Goal: Obtain resource: Download file/media

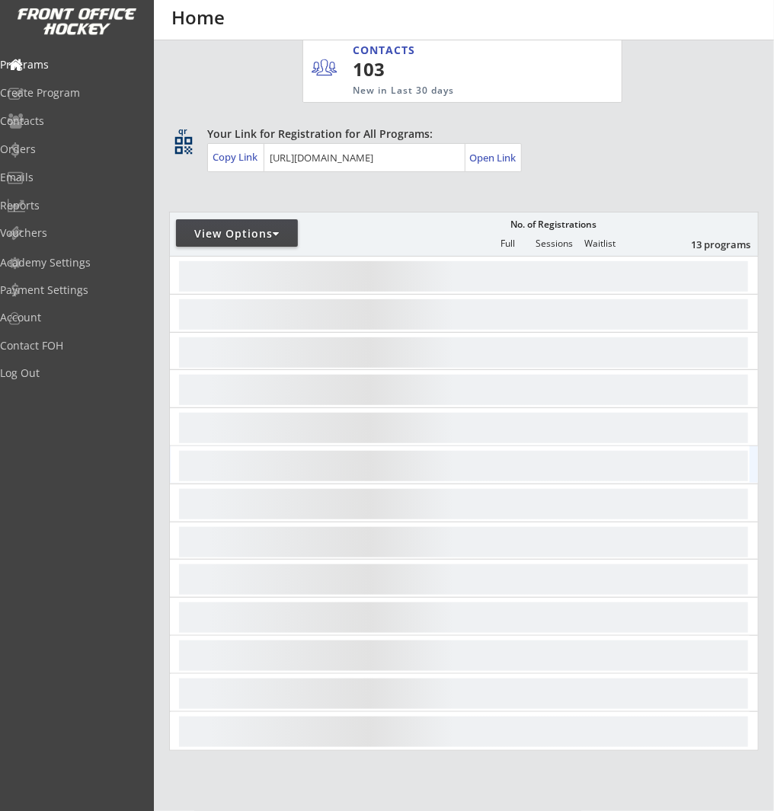
scroll to position [212, 0]
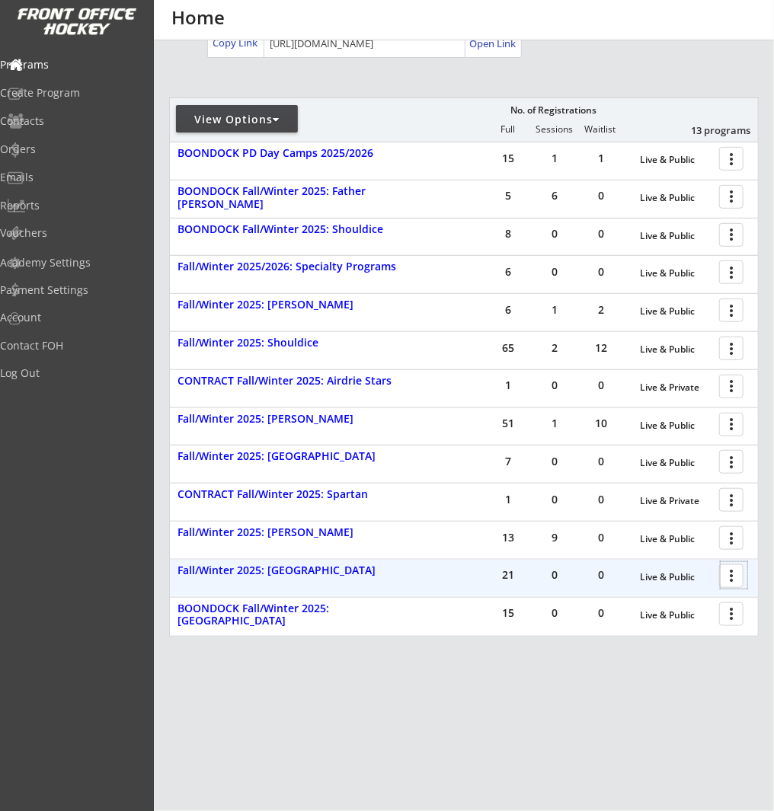
click at [736, 576] on div at bounding box center [733, 575] width 27 height 27
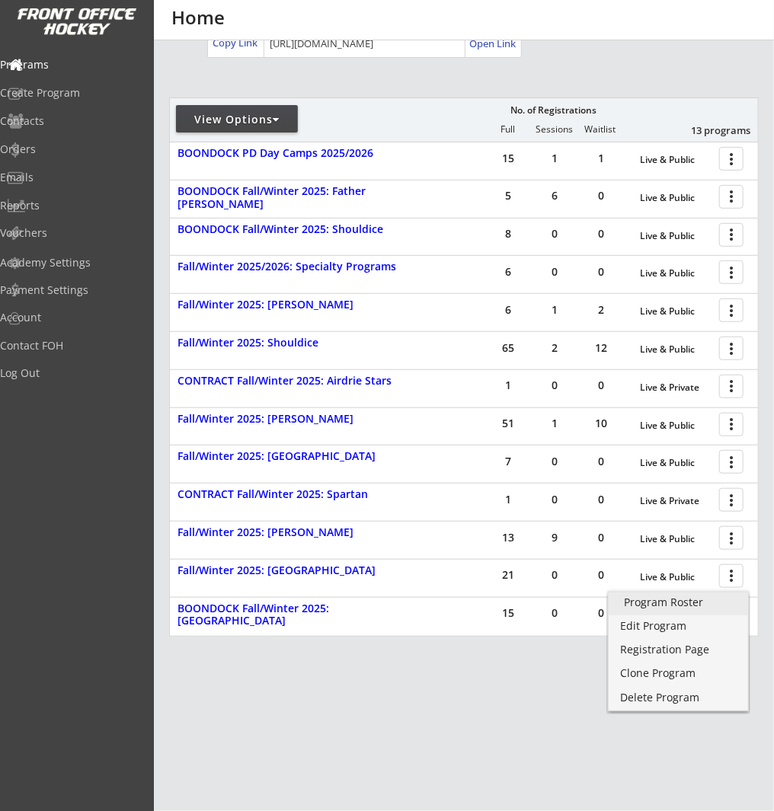
click at [704, 608] on link "Program Roster" at bounding box center [678, 604] width 139 height 23
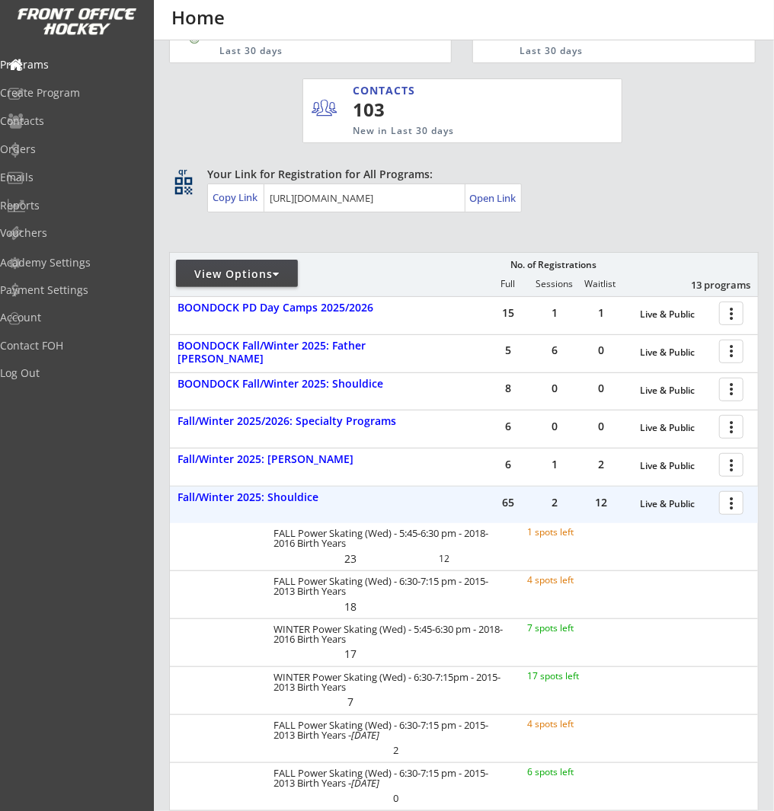
scroll to position [58, 0]
click at [292, 495] on div "Fall/Winter 2025: Shouldice" at bounding box center [296, 496] width 238 height 13
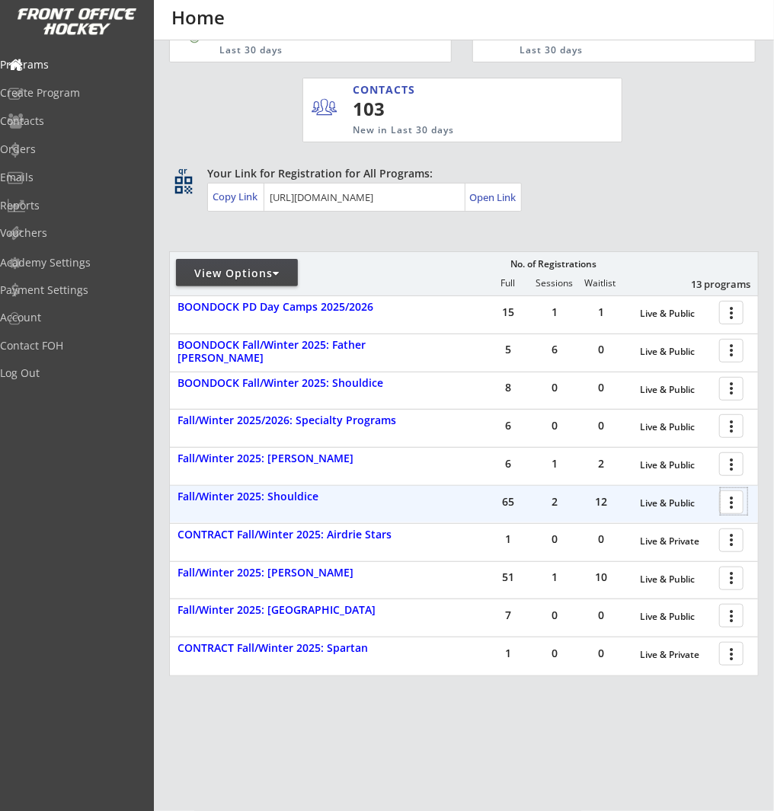
click at [736, 500] on div at bounding box center [733, 501] width 27 height 27
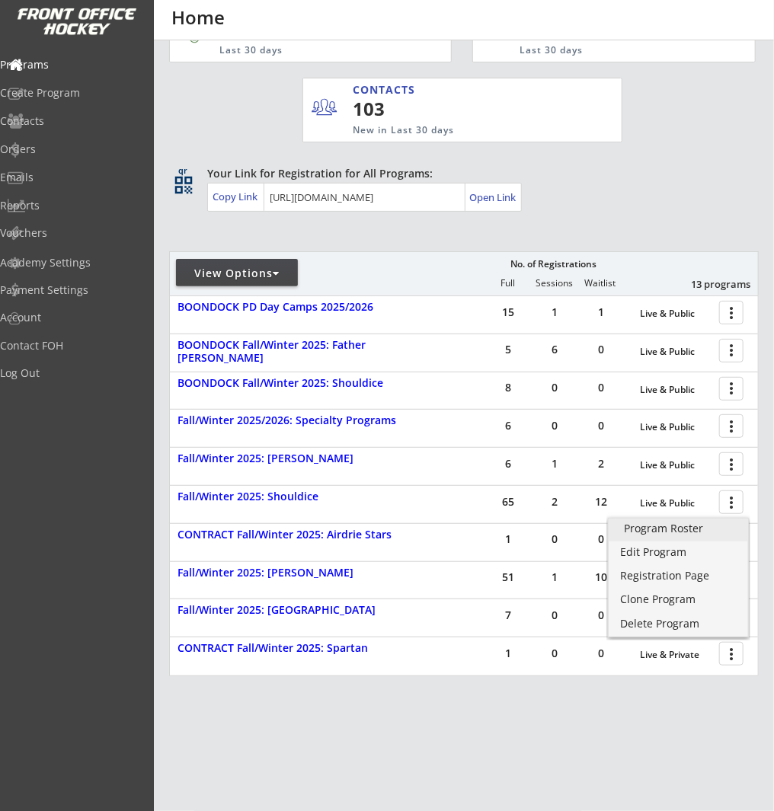
click at [724, 530] on div "Program Roster" at bounding box center [678, 528] width 109 height 11
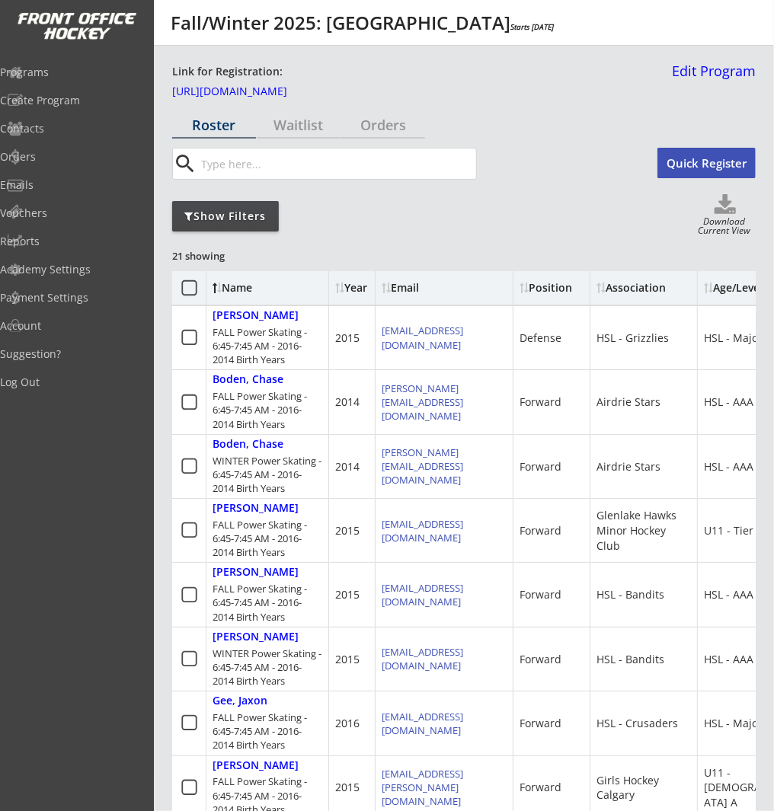
click at [727, 208] on icon at bounding box center [725, 205] width 61 height 23
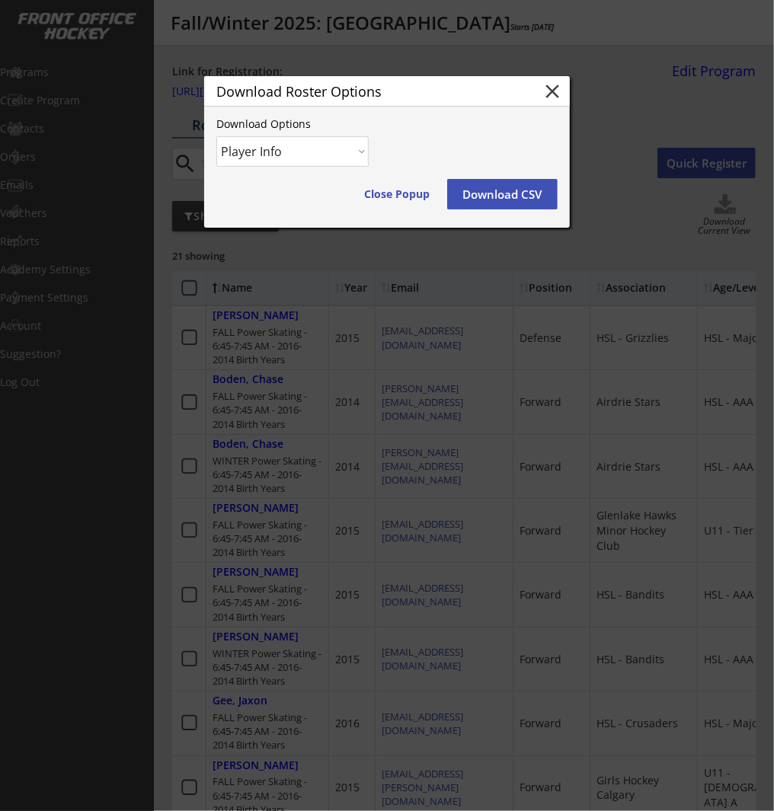
click at [551, 91] on button "close" at bounding box center [552, 91] width 23 height 23
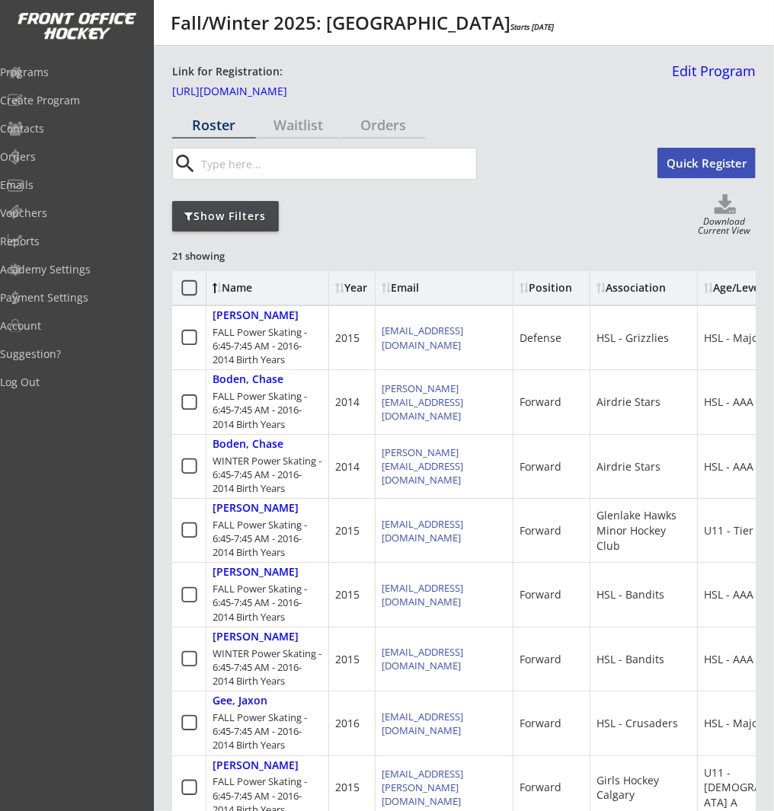
click at [232, 213] on div "Show Filters" at bounding box center [225, 216] width 107 height 15
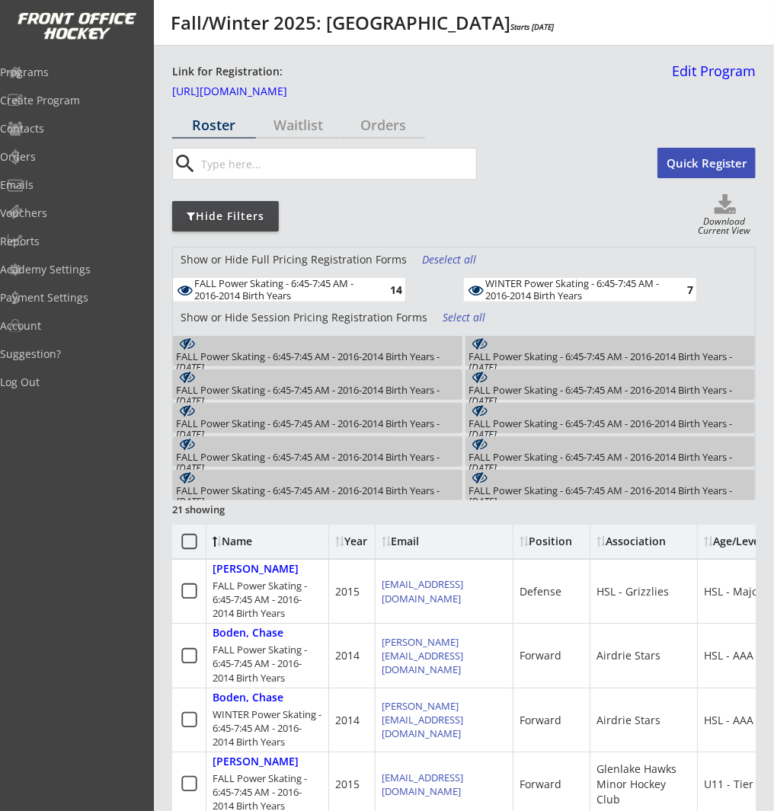
drag, startPoint x: 532, startPoint y: 289, endPoint x: 543, endPoint y: 288, distance: 11.5
click at [532, 289] on div "WINTER Power Skating - 6:45-7:45 AM - 2016-2014 Birth Years" at bounding box center [573, 290] width 177 height 24
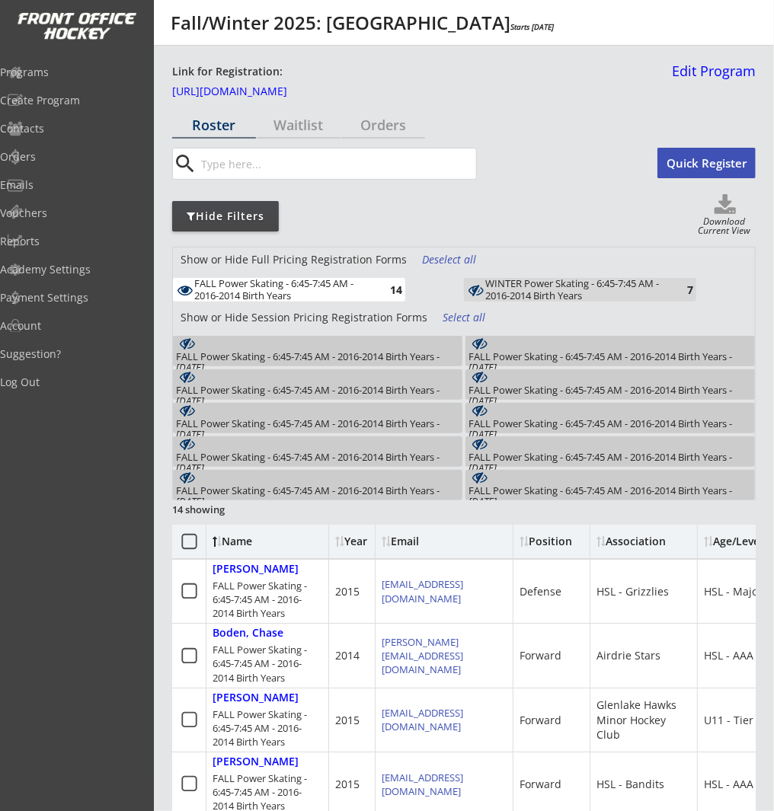
click at [736, 208] on icon at bounding box center [725, 205] width 61 height 23
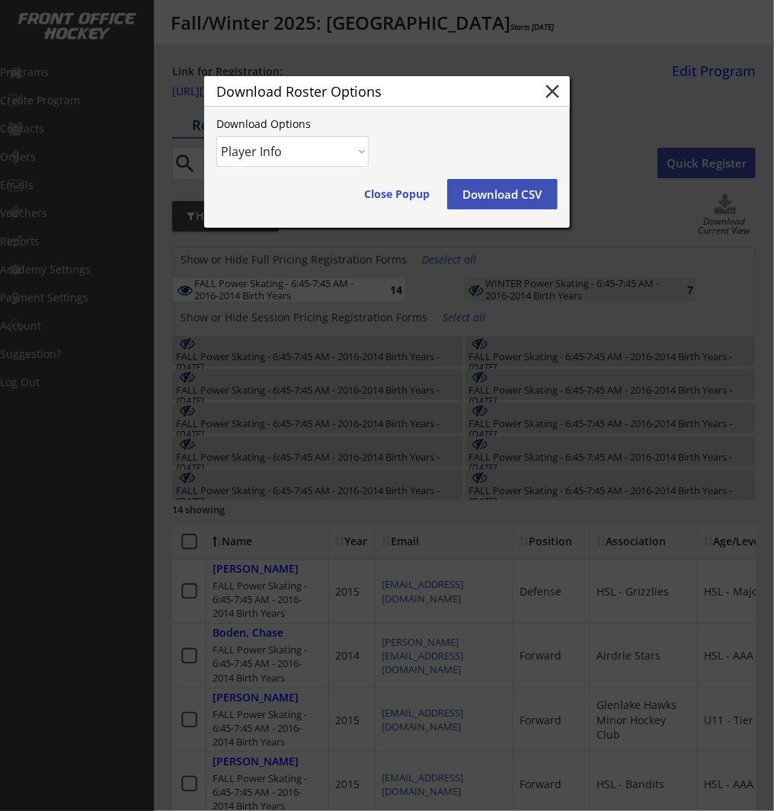
click at [315, 152] on select "Player Info Player and Order Info" at bounding box center [292, 151] width 152 height 30
select select ""Player and Order Info""
click at [216, 136] on select "Player Info Player and Order Info" at bounding box center [292, 151] width 152 height 30
click at [505, 193] on button "Download CSV" at bounding box center [502, 194] width 110 height 30
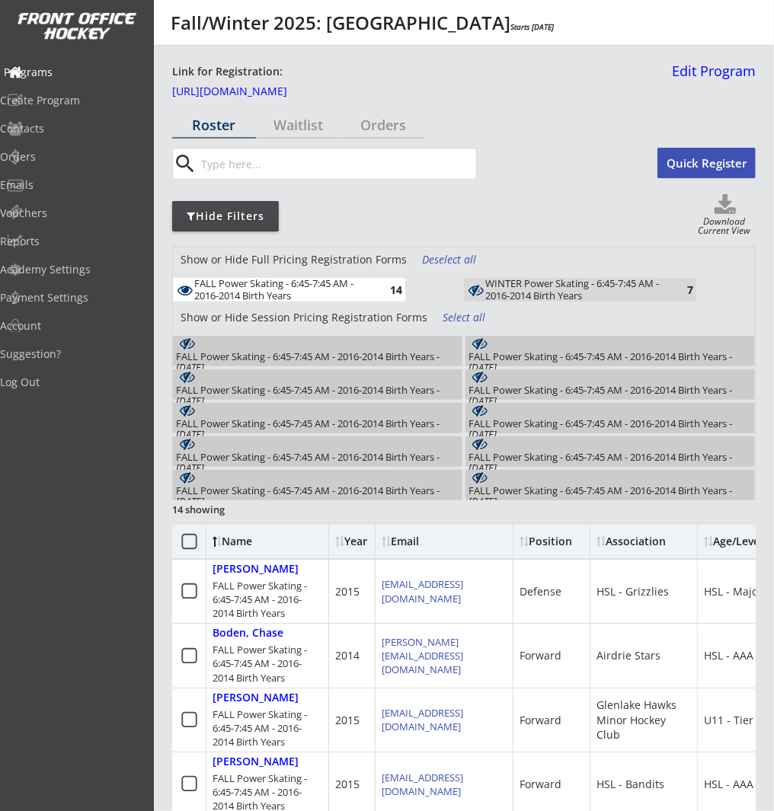
click at [75, 75] on div "Programs" at bounding box center [72, 72] width 137 height 11
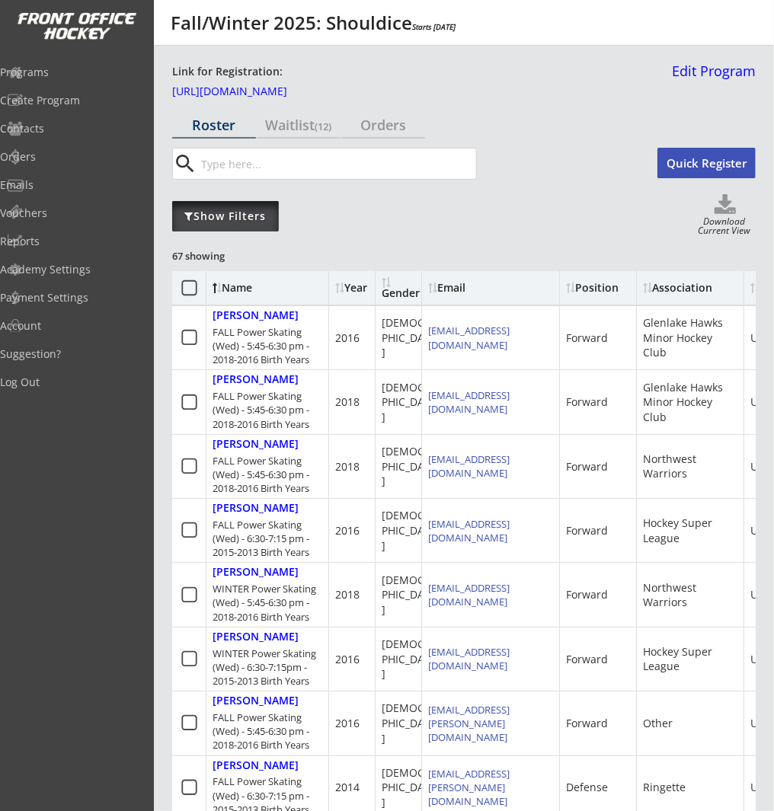
click at [235, 213] on div "Show Filters" at bounding box center [225, 216] width 107 height 15
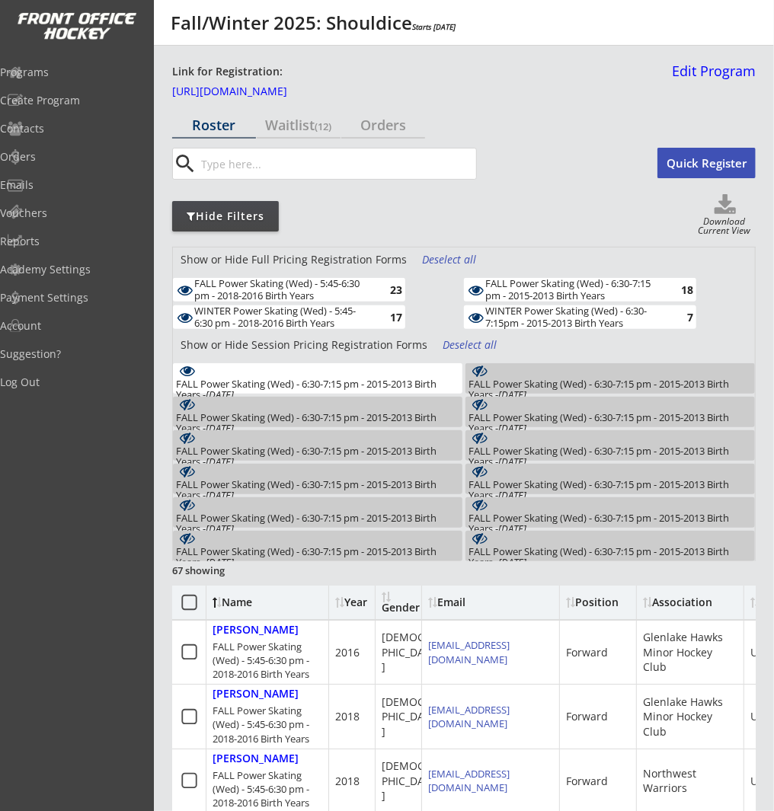
click at [460, 258] on div "Deselect all" at bounding box center [450, 259] width 56 height 15
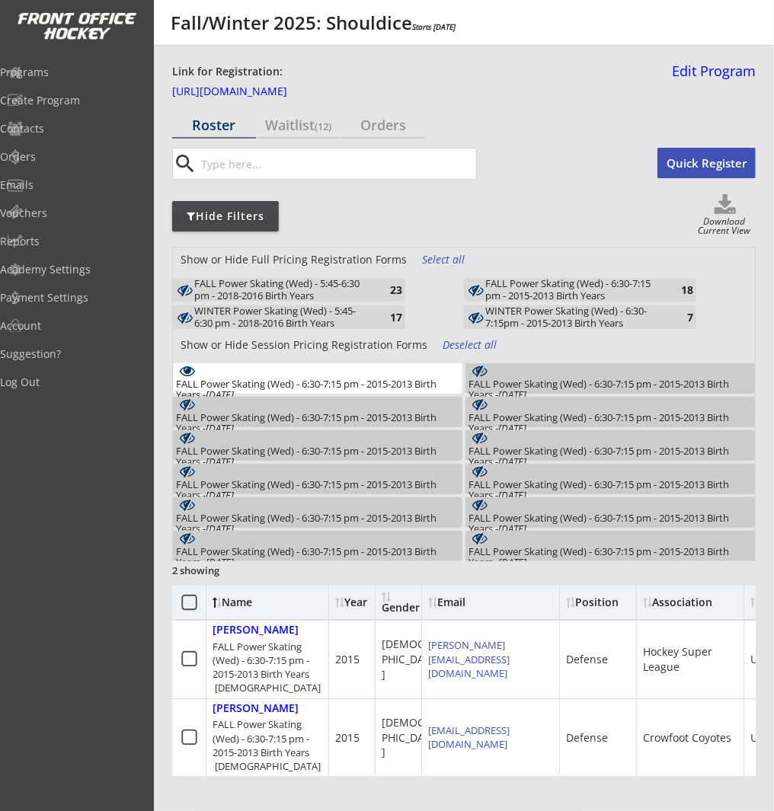
click at [460, 343] on div "Deselect all" at bounding box center [471, 344] width 56 height 15
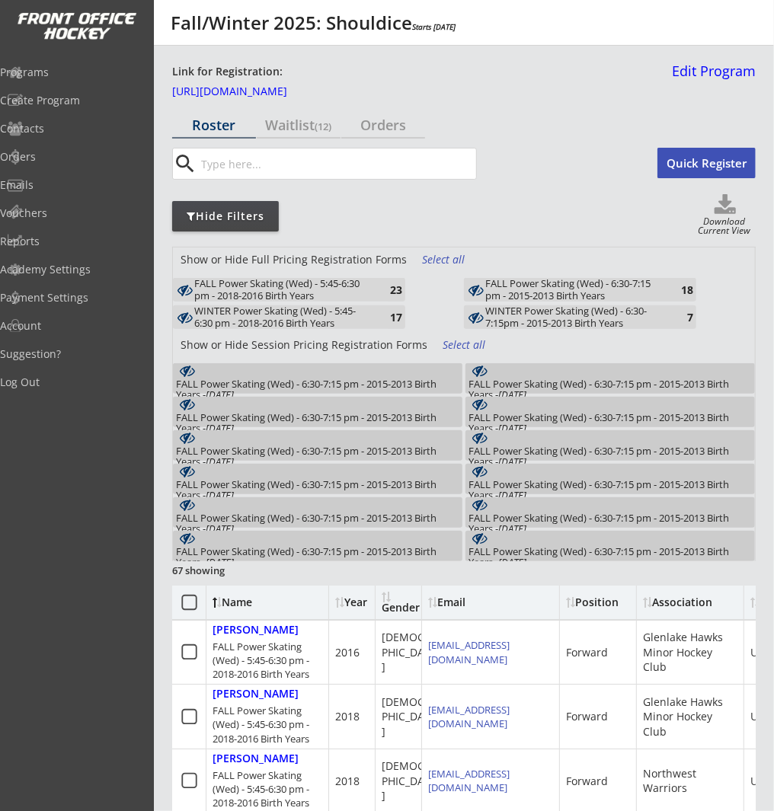
click at [327, 286] on div "FALL Power Skating (Wed) - 5:45-6:30 pm - 2018-2016 Birth Years" at bounding box center [282, 290] width 177 height 24
click at [725, 198] on use at bounding box center [724, 204] width 21 height 20
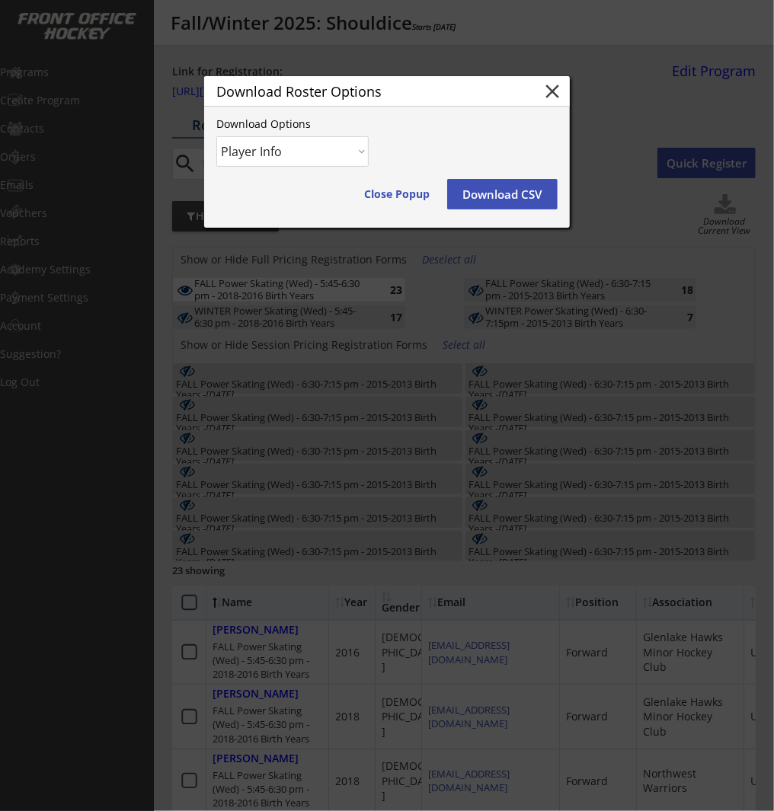
click at [353, 155] on select "Player Info Player and Order Info" at bounding box center [292, 151] width 152 height 30
select select ""Player and Order Info""
click at [216, 136] on select "Player Info Player and Order Info" at bounding box center [292, 151] width 152 height 30
drag, startPoint x: 518, startPoint y: 198, endPoint x: 555, endPoint y: 202, distance: 37.5
click at [518, 198] on button "Download CSV" at bounding box center [502, 194] width 110 height 30
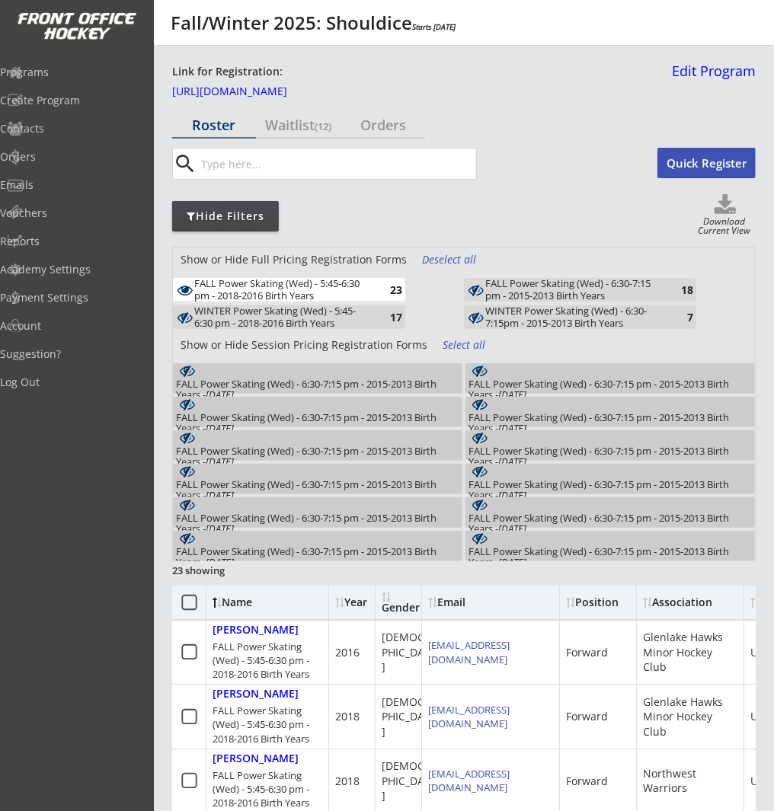
click at [347, 291] on div "FALL Power Skating (Wed) - 5:45-6:30 pm - 2018-2016 Birth Years" at bounding box center [282, 290] width 177 height 24
click at [657, 289] on div "FALL Power Skating (Wed) - 6:30-7:15 pm - 2015-2013 Birth Years" at bounding box center [573, 290] width 177 height 24
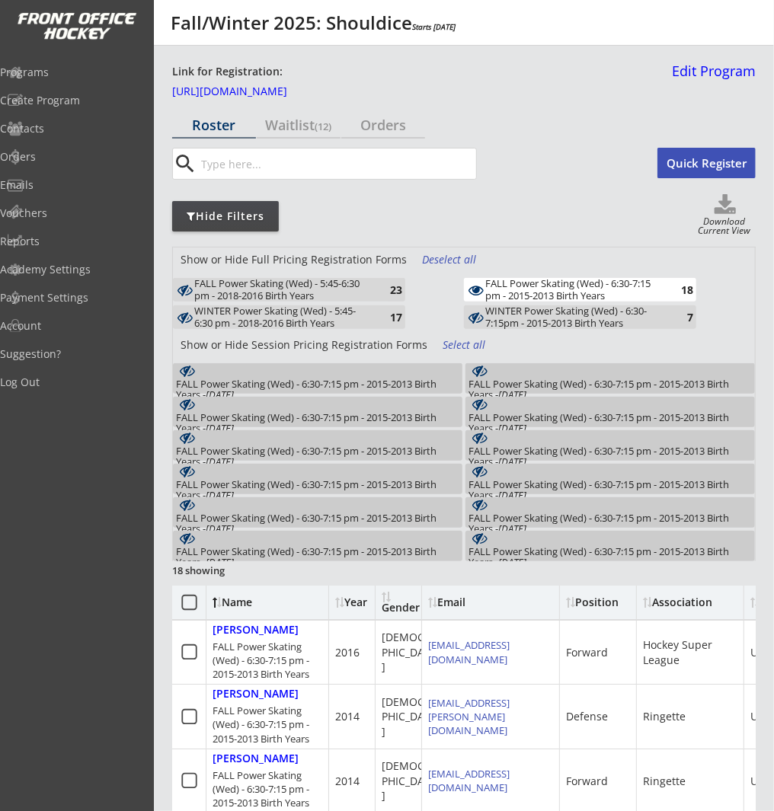
click at [727, 203] on use at bounding box center [724, 204] width 21 height 20
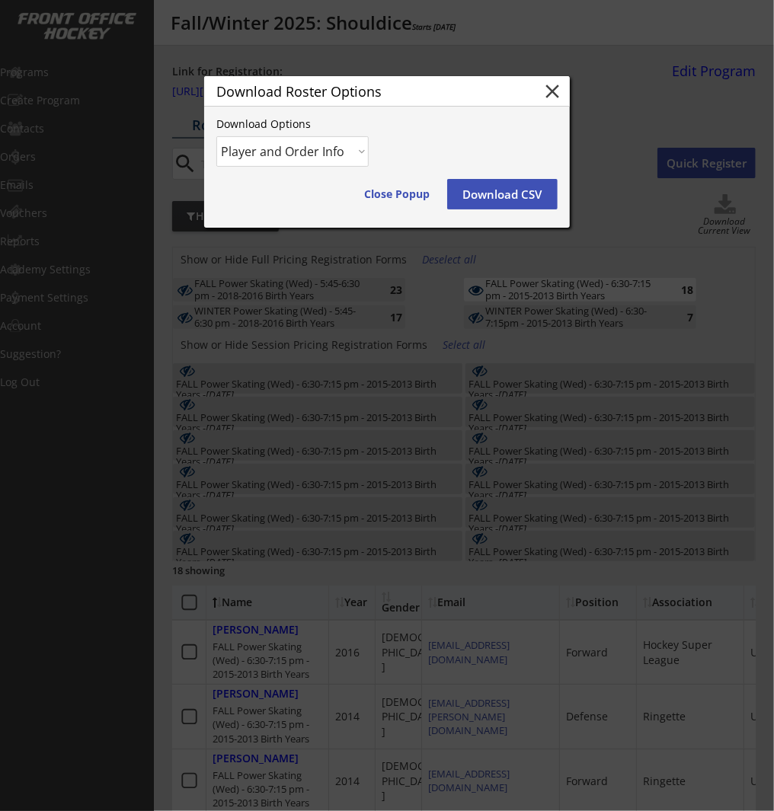
click at [331, 155] on select "Player Info Player and Order Info" at bounding box center [292, 151] width 152 height 30
click at [216, 136] on select "Player Info Player and Order Info" at bounding box center [292, 151] width 152 height 30
click at [513, 192] on button "Download CSV" at bounding box center [502, 194] width 110 height 30
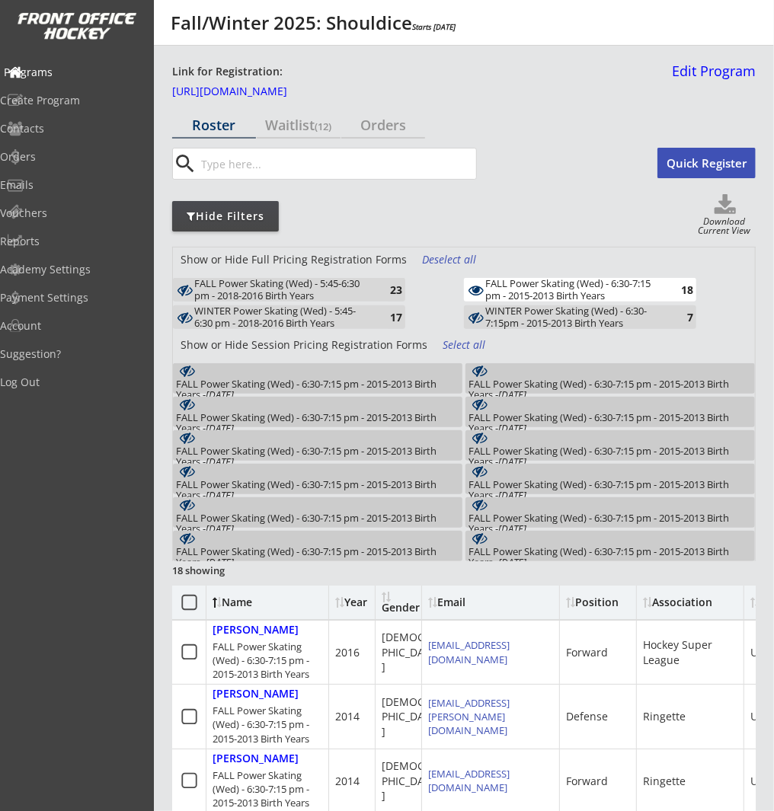
click at [46, 61] on div "Programs" at bounding box center [72, 72] width 145 height 27
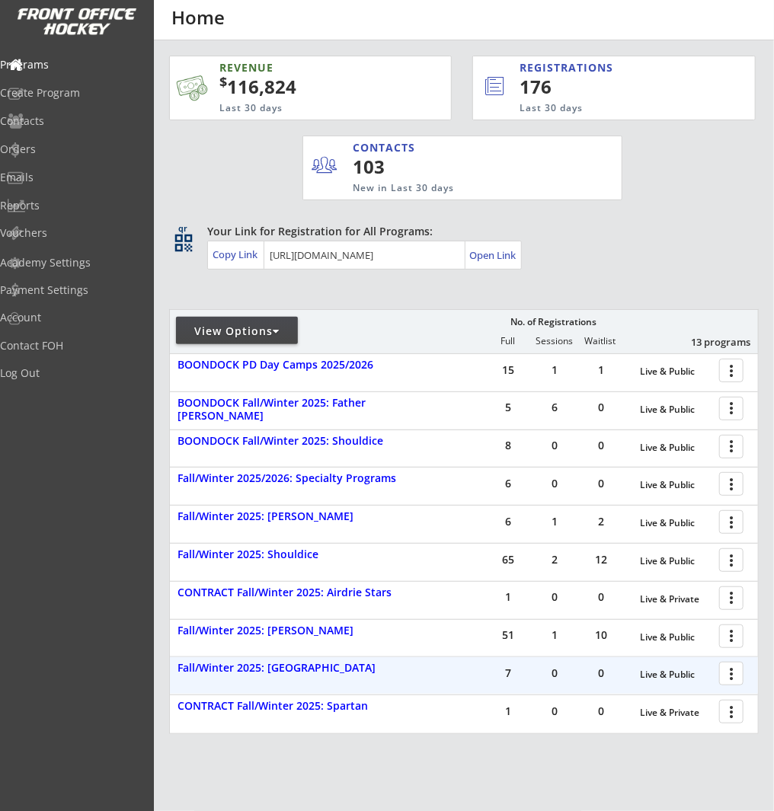
click at [724, 674] on div at bounding box center [733, 673] width 27 height 27
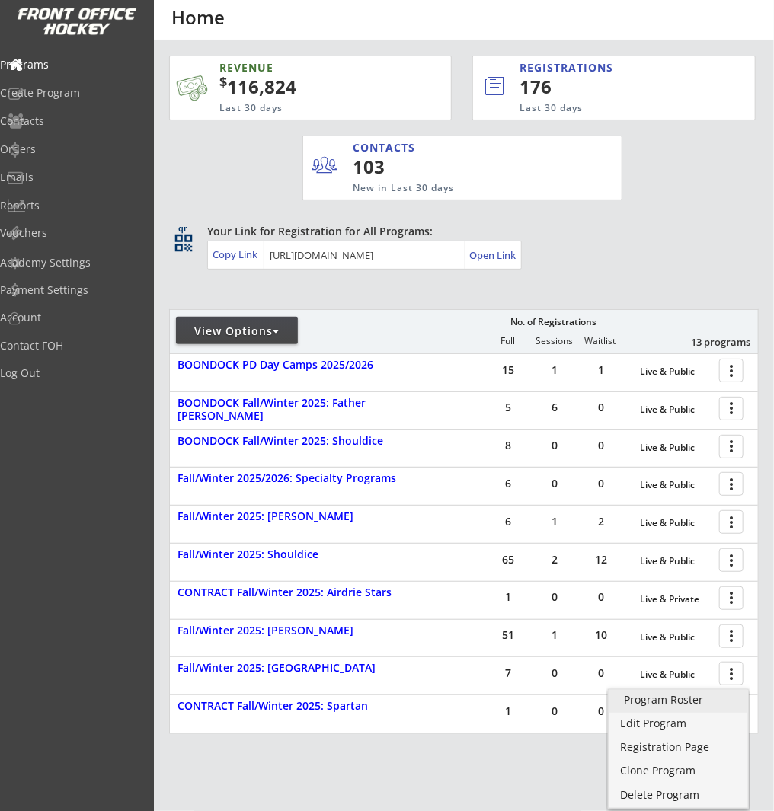
click at [714, 704] on div "Program Roster" at bounding box center [678, 700] width 109 height 11
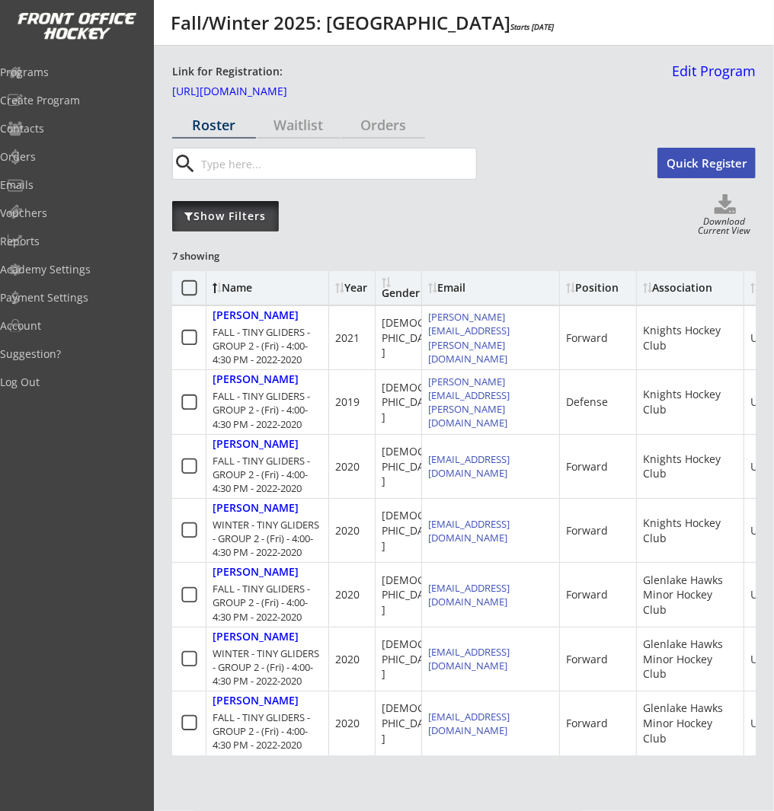
click at [263, 217] on div "Show Filters" at bounding box center [225, 216] width 107 height 15
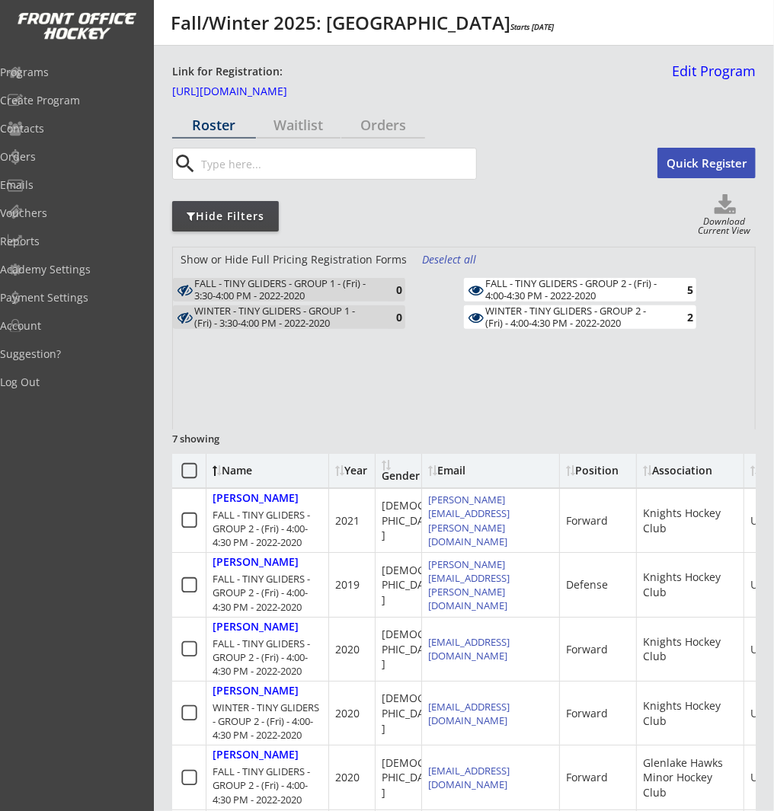
click at [610, 320] on div "WINTER - TINY GLIDERS - GROUP 2 - (Fri) - 4:00-4:30 PM - 2022-2020" at bounding box center [573, 317] width 177 height 24
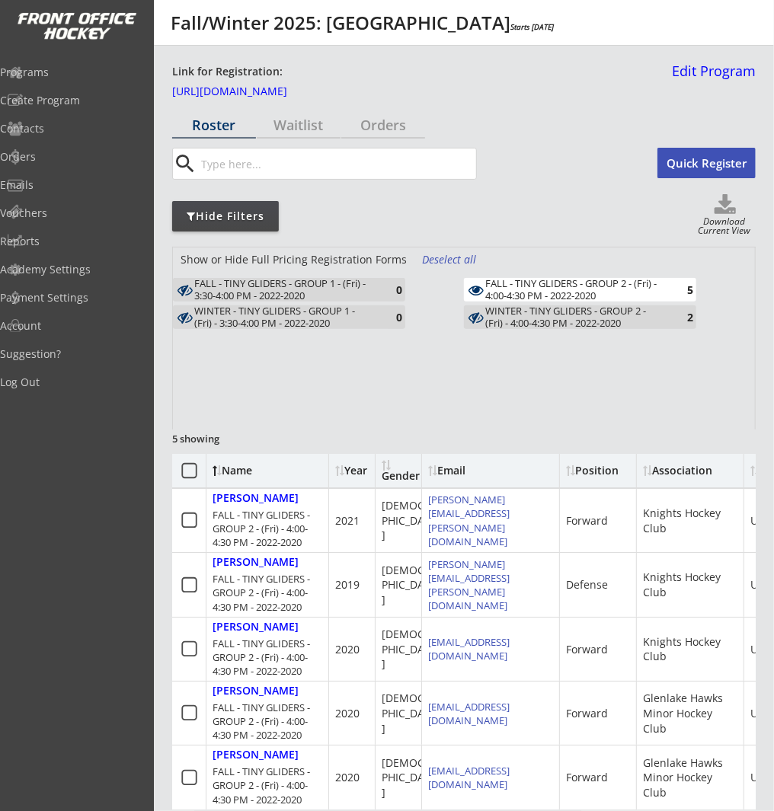
click at [727, 205] on use at bounding box center [724, 204] width 21 height 20
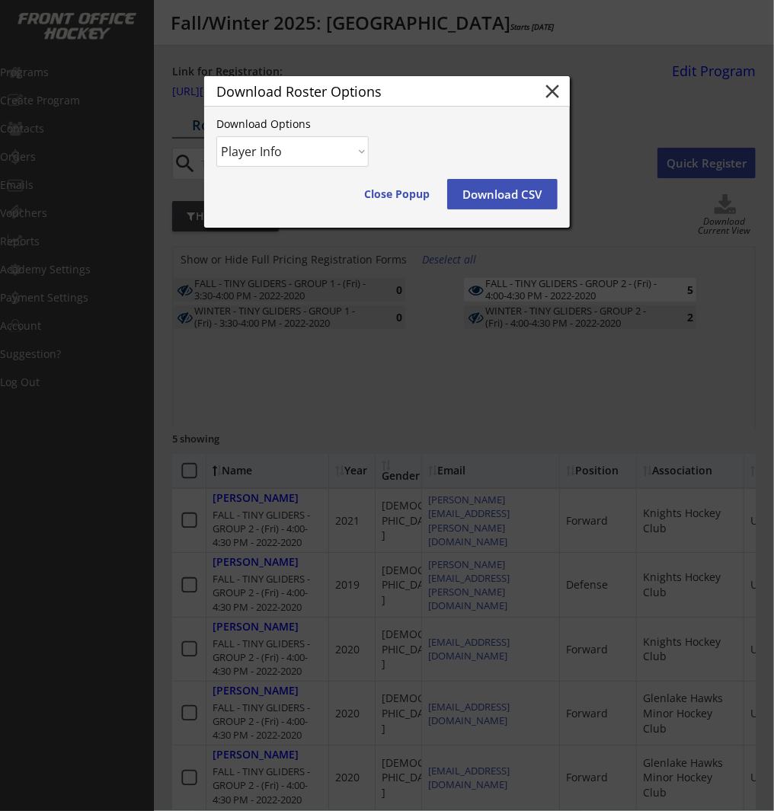
click at [336, 159] on select "Player Info Player and Order Info" at bounding box center [292, 151] width 152 height 30
select select ""Player and Order Info""
click at [216, 136] on select "Player Info Player and Order Info" at bounding box center [292, 151] width 152 height 30
click at [500, 193] on button "Download CSV" at bounding box center [502, 194] width 110 height 30
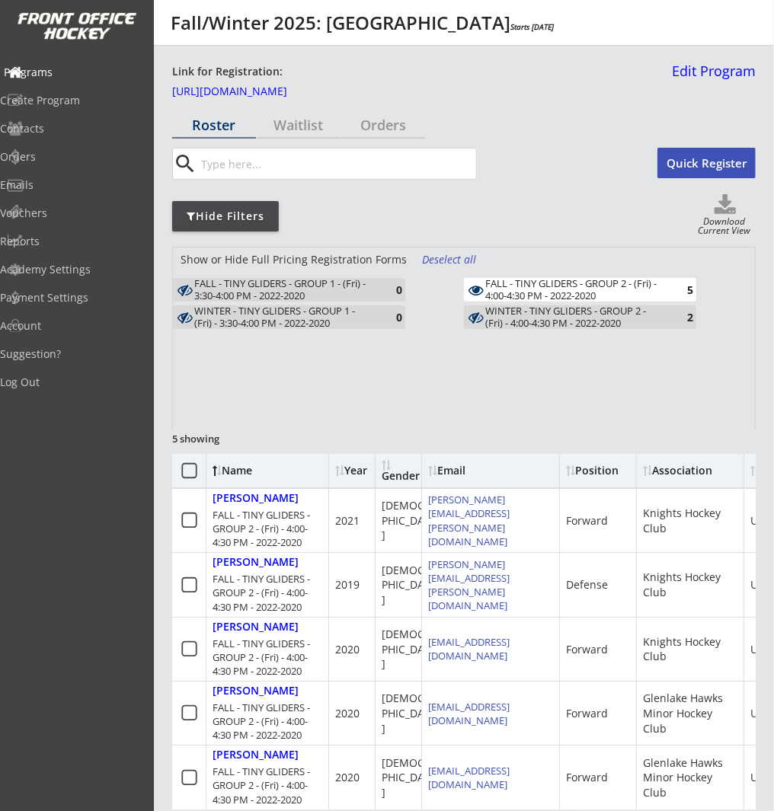
click at [68, 70] on div "Programs" at bounding box center [72, 72] width 137 height 11
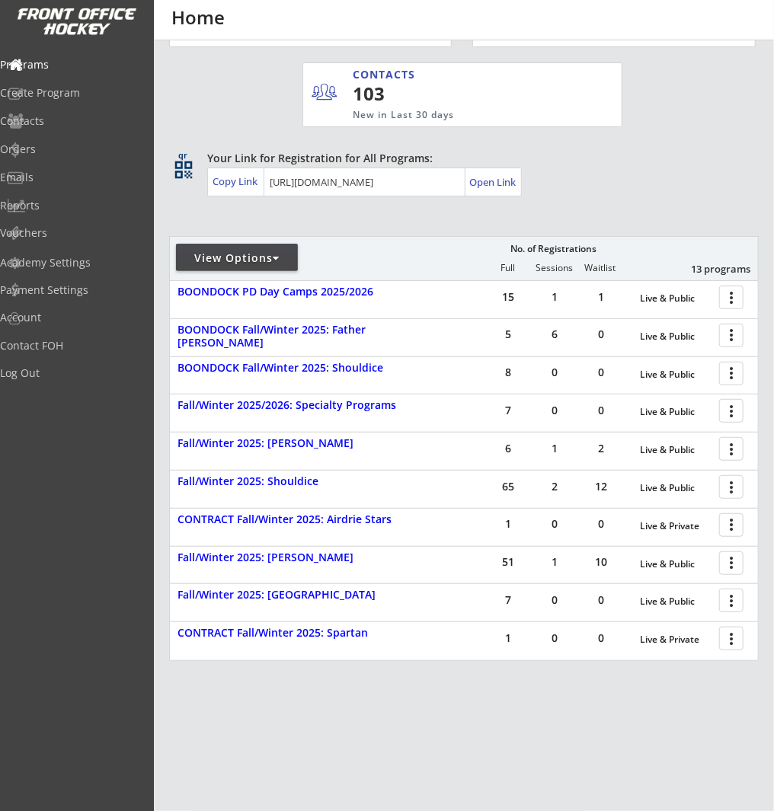
scroll to position [78, 0]
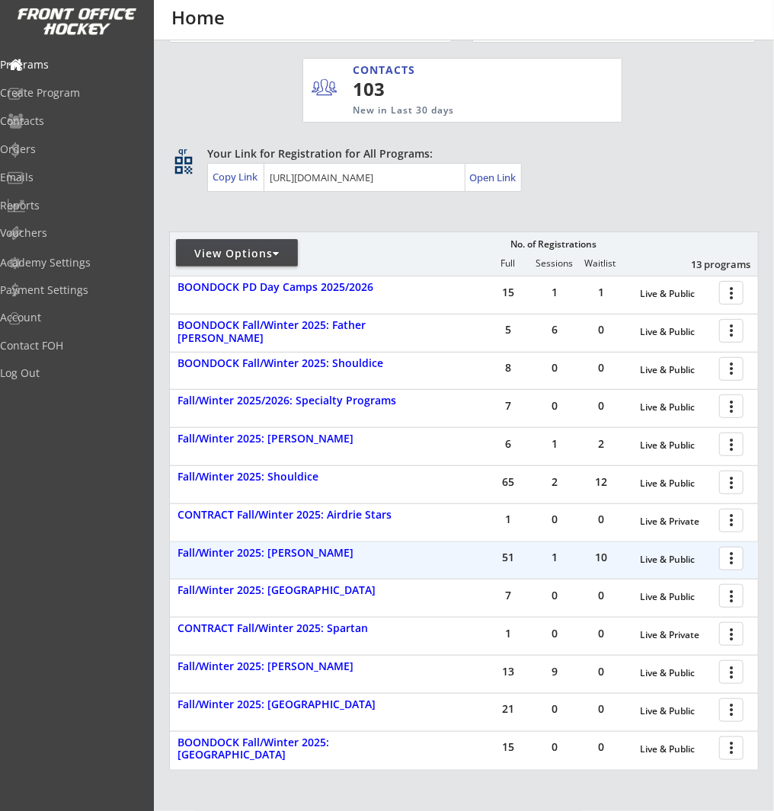
click at [727, 552] on div at bounding box center [733, 558] width 27 height 27
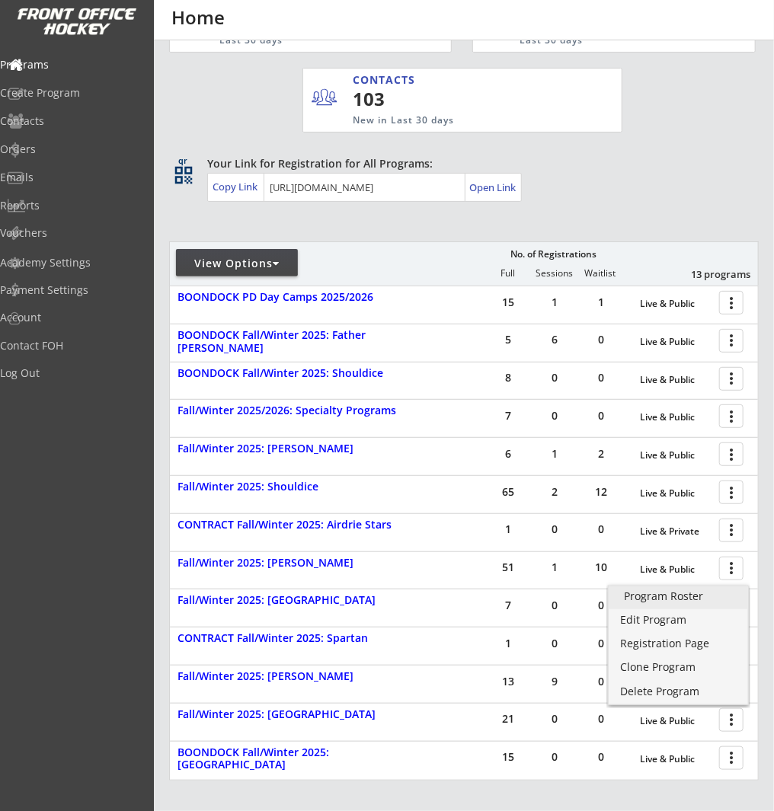
click at [711, 599] on div "Program Roster" at bounding box center [678, 596] width 109 height 11
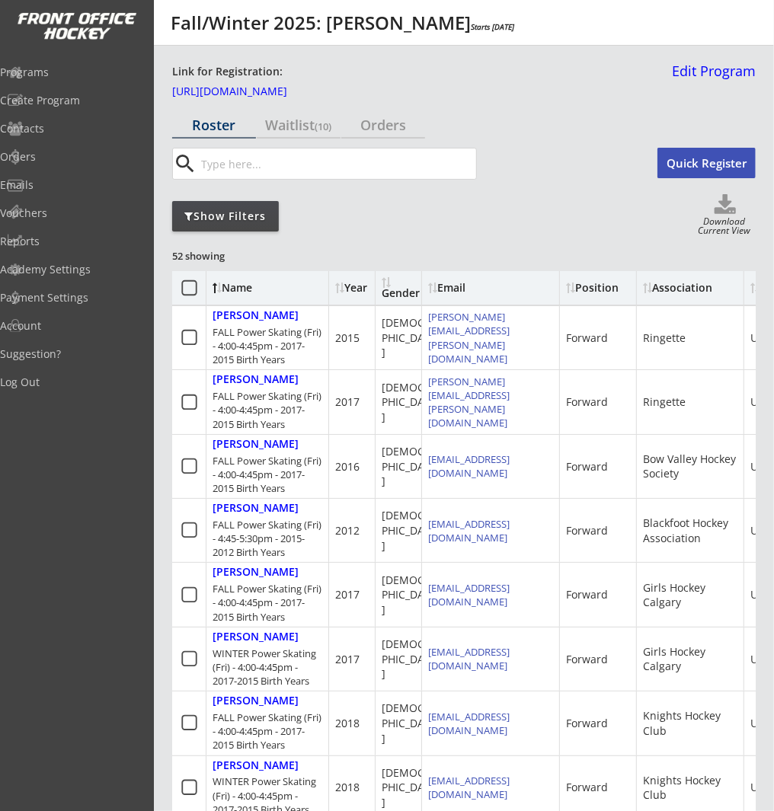
click at [241, 209] on div "Show Filters" at bounding box center [225, 216] width 107 height 15
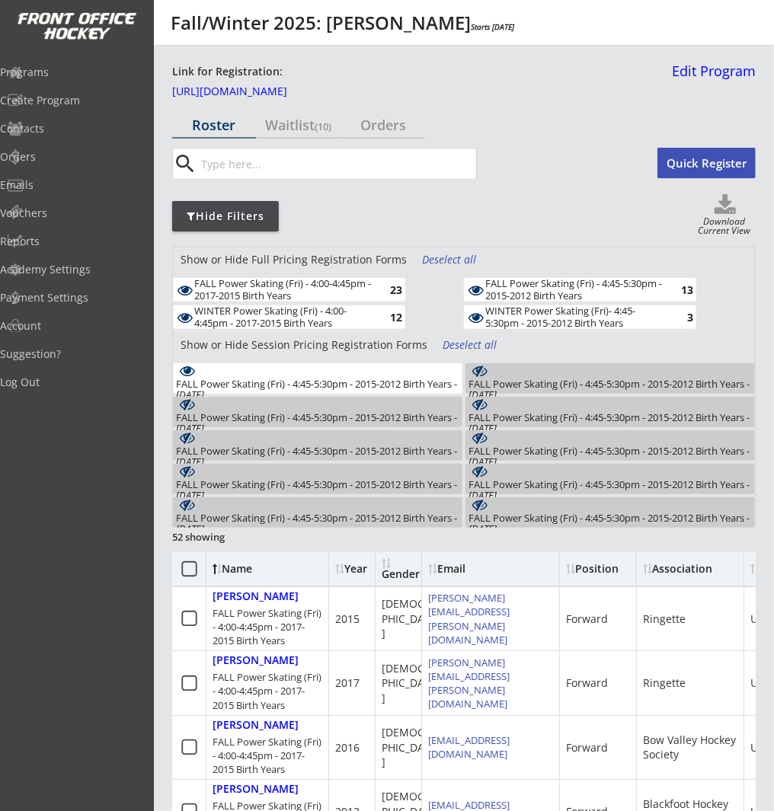
click at [392, 373] on div "FALL Power Skating (Fri) - 4:45-5:30pm - 2015-2012 Birth Years - Oct 3, 2025 1" at bounding box center [317, 378] width 289 height 30
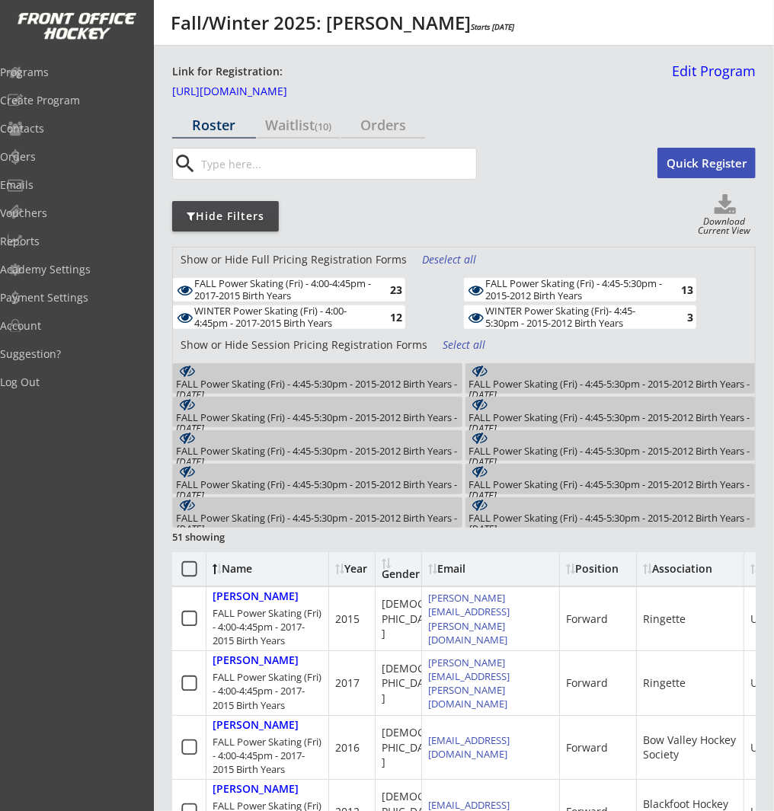
click at [324, 320] on div "WINTER Power Skating (Fri) - 4:00-4:45pm - 2017-2015 Birth Years" at bounding box center [282, 317] width 177 height 24
click at [538, 321] on div "WINTER Power Skating (Fri)- 4:45-5:30pm - 2015-2012 Birth Years" at bounding box center [573, 317] width 177 height 24
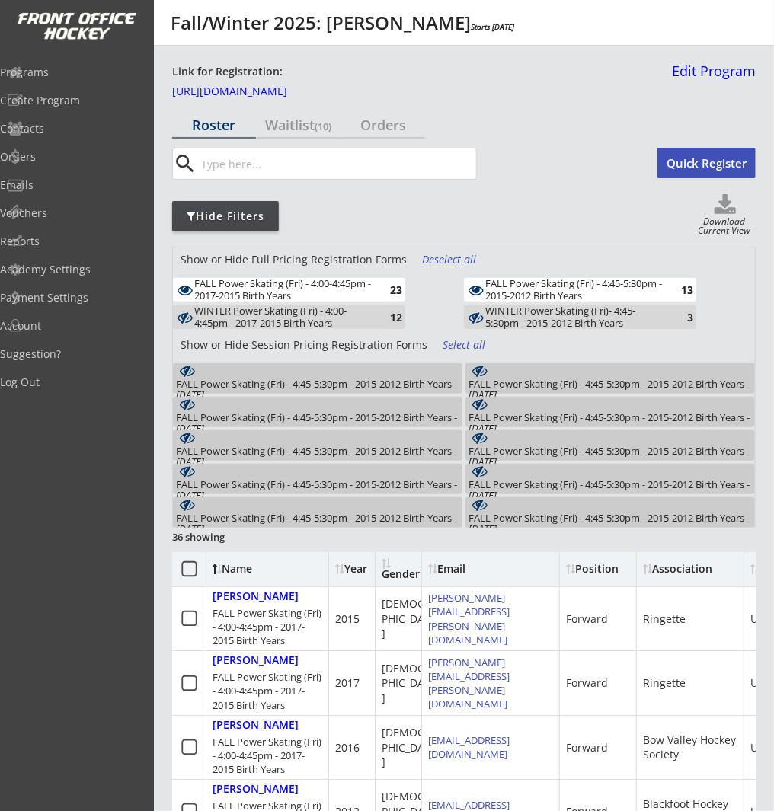
click at [545, 289] on div "FALL Power Skating (Fri) - 4:45-5:30pm - 2015-2012 Birth Years" at bounding box center [573, 290] width 177 height 24
click at [724, 207] on icon at bounding box center [725, 205] width 61 height 23
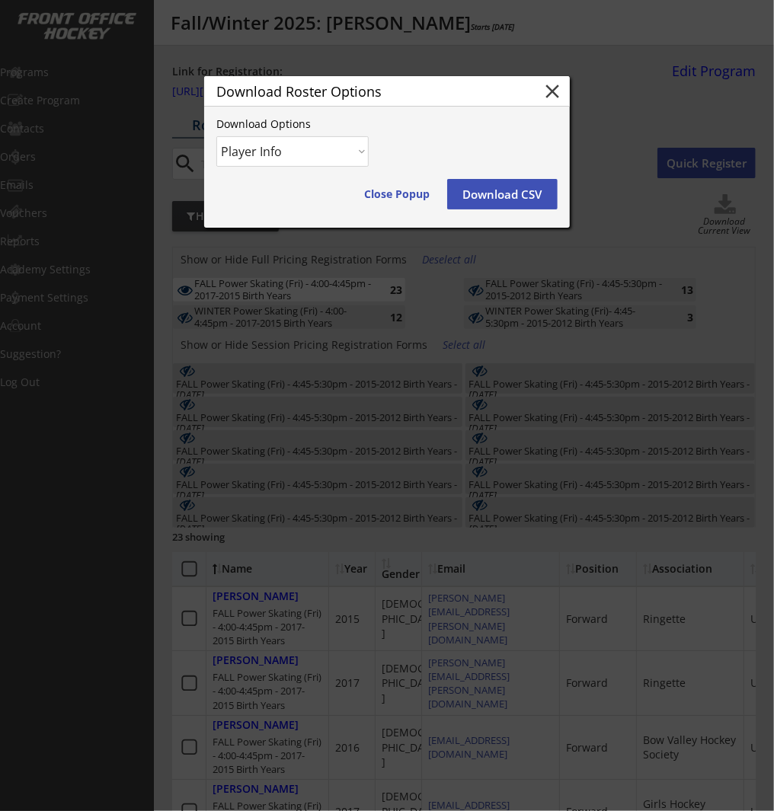
click at [279, 138] on select "Player Info Player and Order Info" at bounding box center [292, 151] width 152 height 30
select select ""Player and Order Info""
click at [216, 136] on select "Player Info Player and Order Info" at bounding box center [292, 151] width 152 height 30
click at [535, 197] on button "Download CSV" at bounding box center [502, 194] width 110 height 30
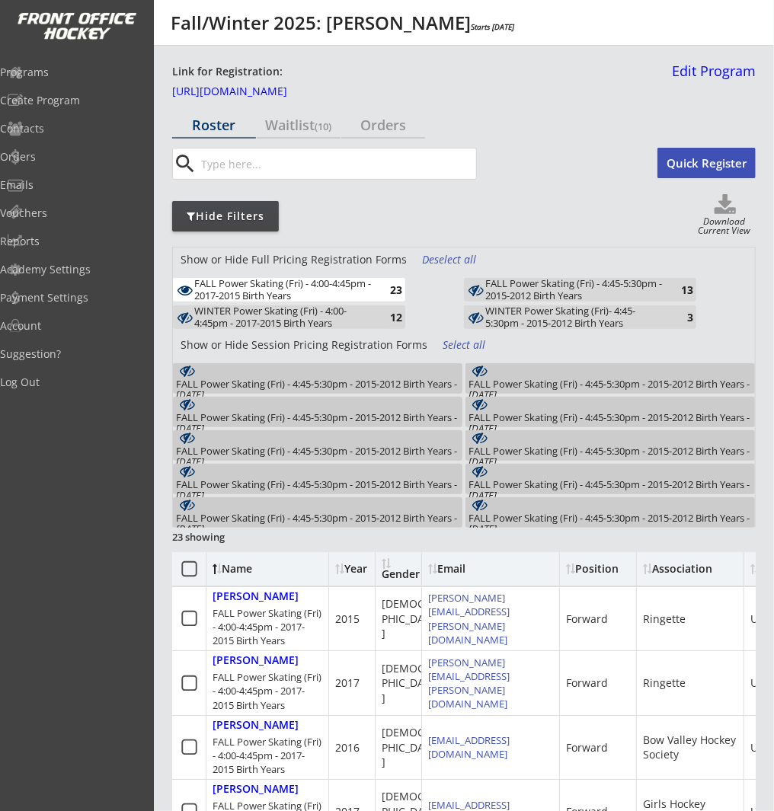
click at [293, 288] on div "FALL Power Skating (Fri) - 4:00-4:45pm - 2017-2015 Birth Years" at bounding box center [282, 290] width 177 height 24
click at [673, 296] on div "13" at bounding box center [678, 290] width 30 height 15
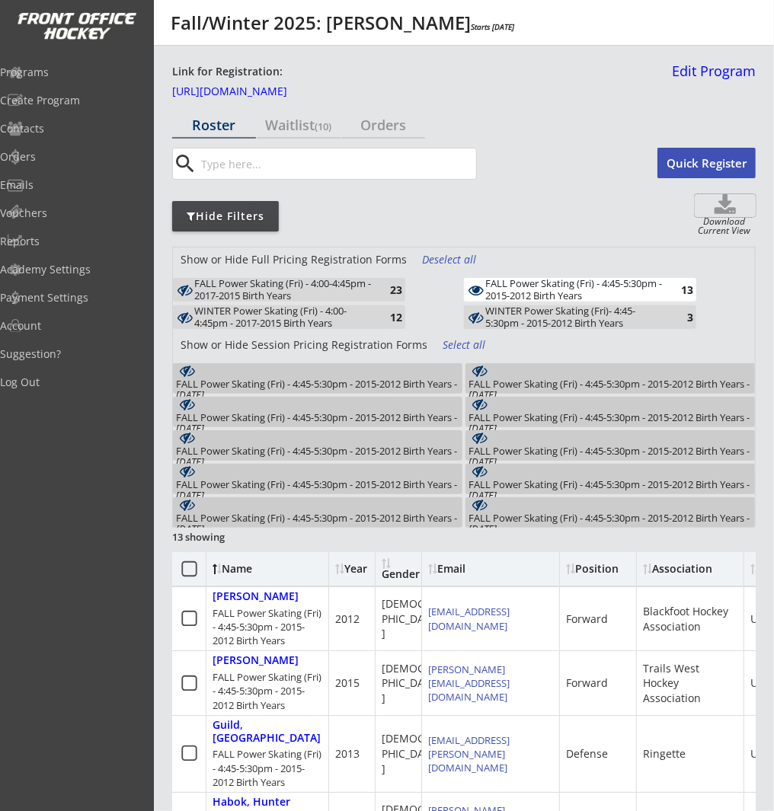
click at [726, 212] on use at bounding box center [724, 204] width 21 height 20
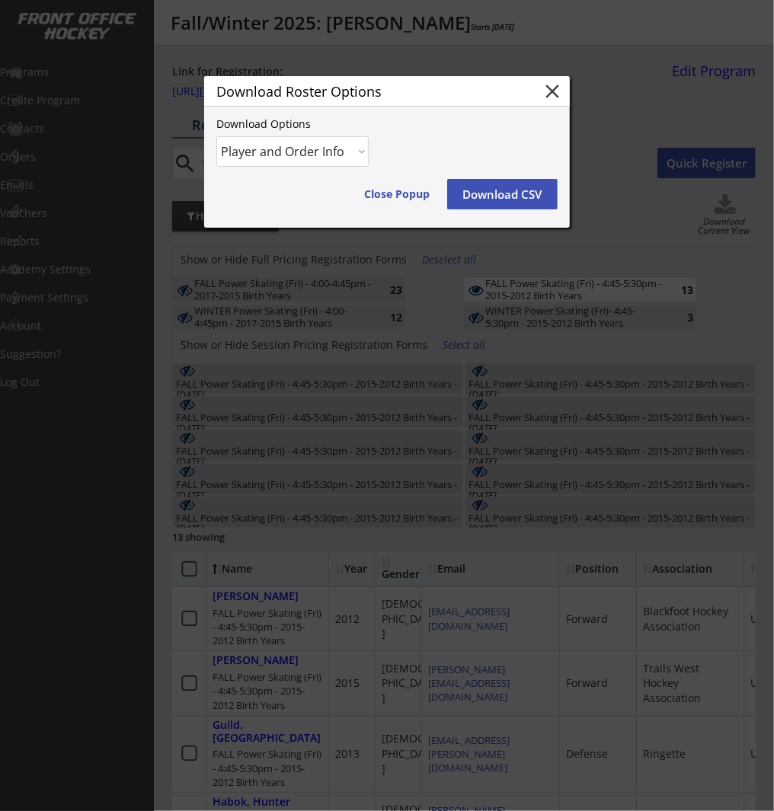
click at [726, 212] on div at bounding box center [387, 405] width 774 height 811
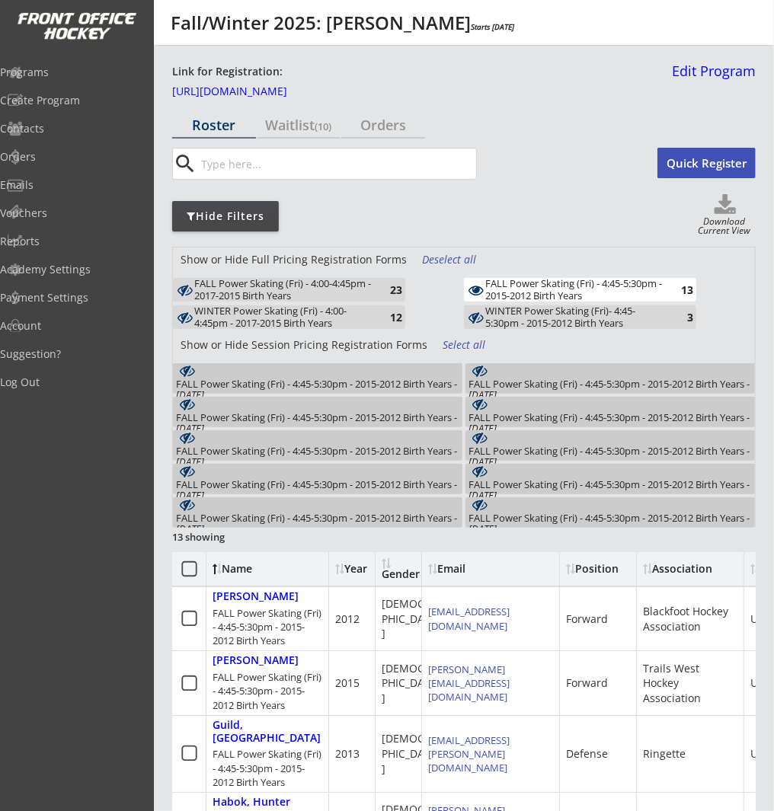
click at [398, 385] on div "FALL Power Skating (Fri) - 4:45-5:30pm - 2015-2012 Birth Years - Oct 3, 2025" at bounding box center [317, 390] width 283 height 22
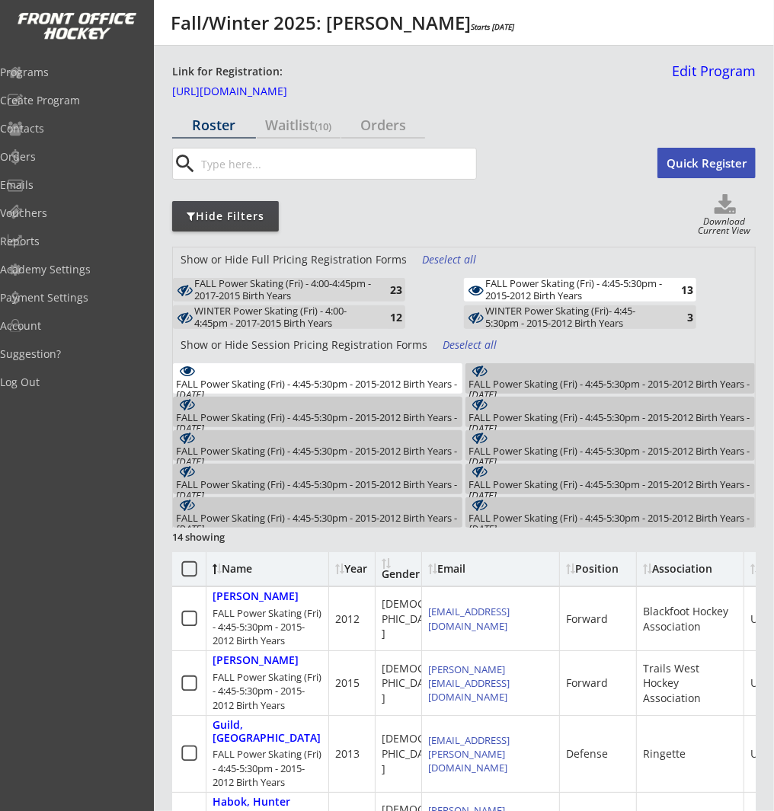
click at [430, 375] on div "FALL Power Skating (Fri) - 4:45-5:30pm - 2015-2012 Birth Years - Oct 3, 2025 1" at bounding box center [317, 378] width 289 height 30
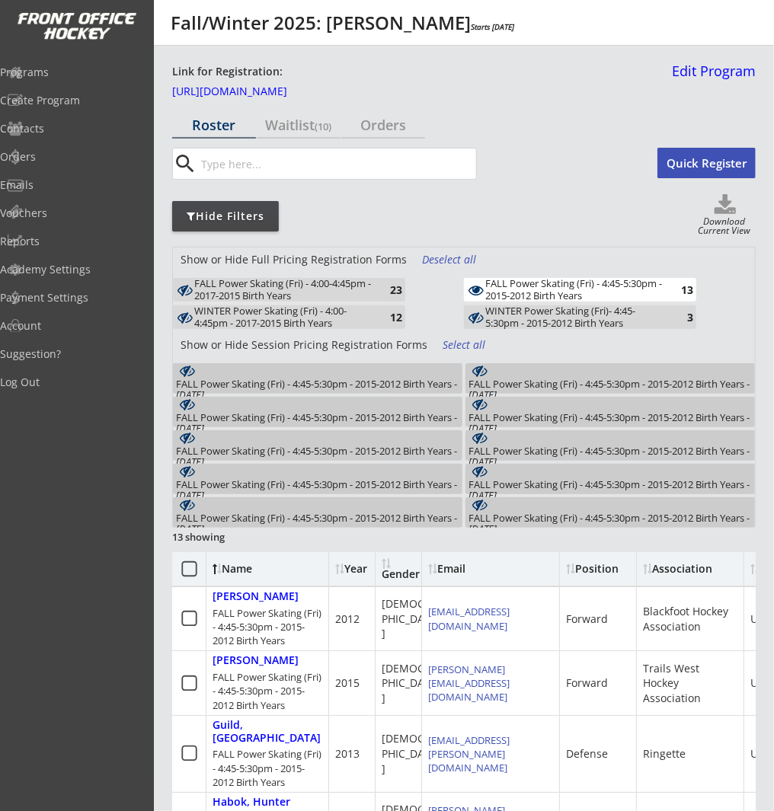
click at [443, 375] on div "FALL Power Skating (Fri) - 4:45-5:30pm - 2015-2012 Birth Years - Oct 3, 2025 1" at bounding box center [317, 378] width 289 height 30
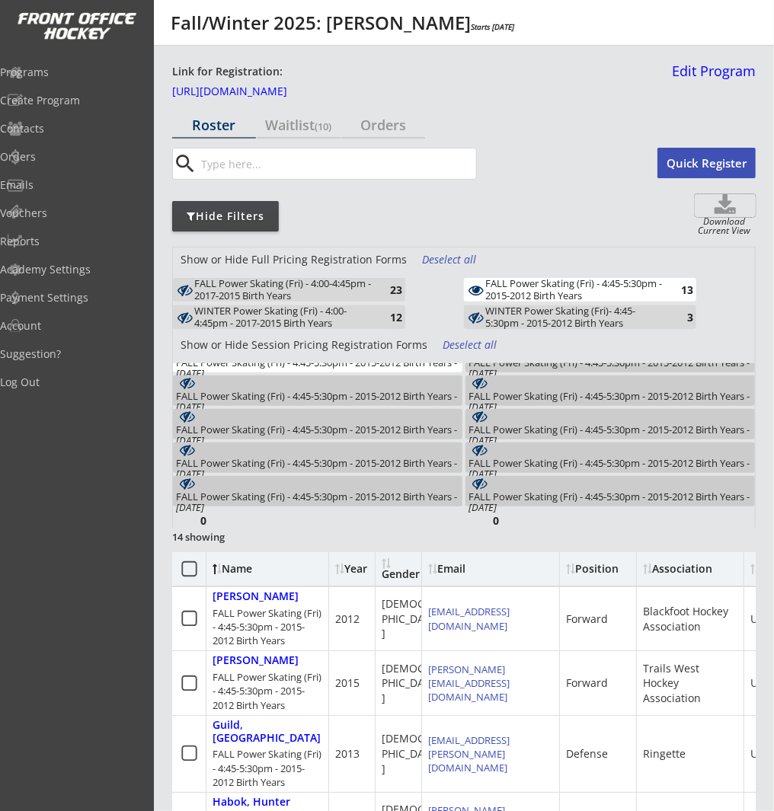
click at [725, 207] on use at bounding box center [724, 204] width 21 height 20
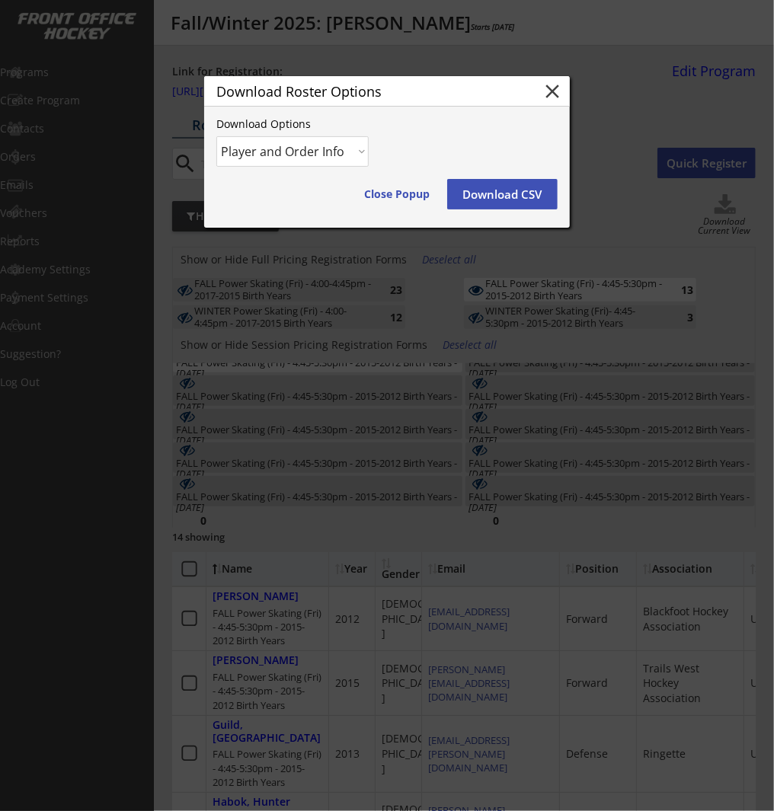
click at [498, 200] on button "Download CSV" at bounding box center [502, 194] width 110 height 30
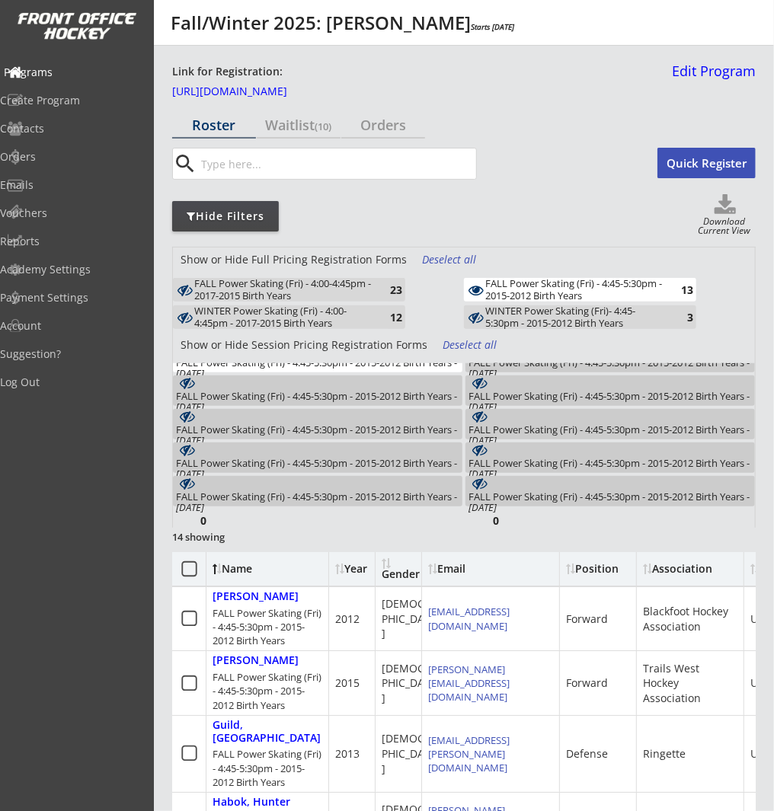
click at [86, 71] on div "Programs" at bounding box center [72, 72] width 137 height 11
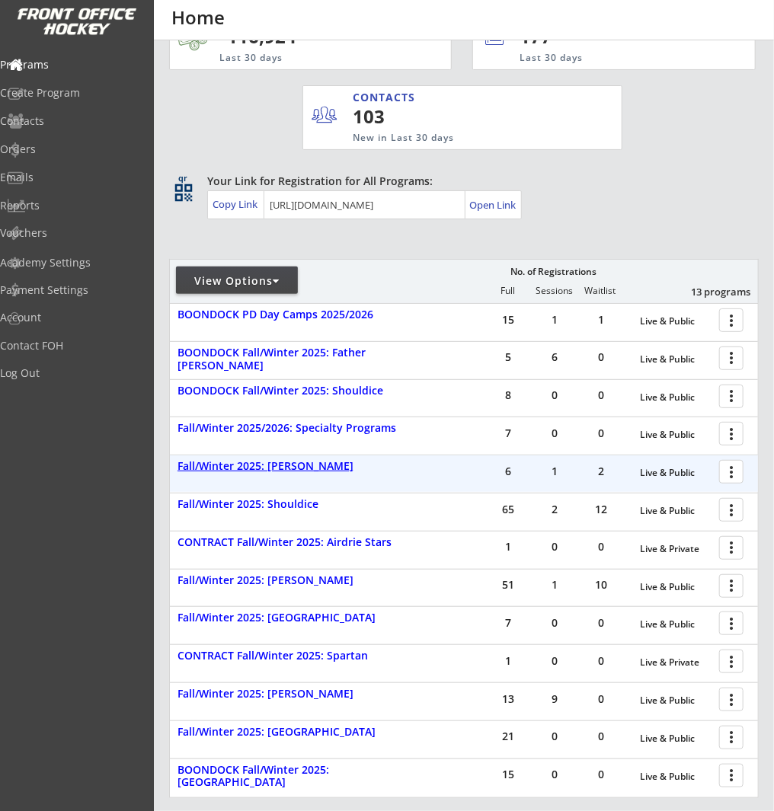
scroll to position [54, 0]
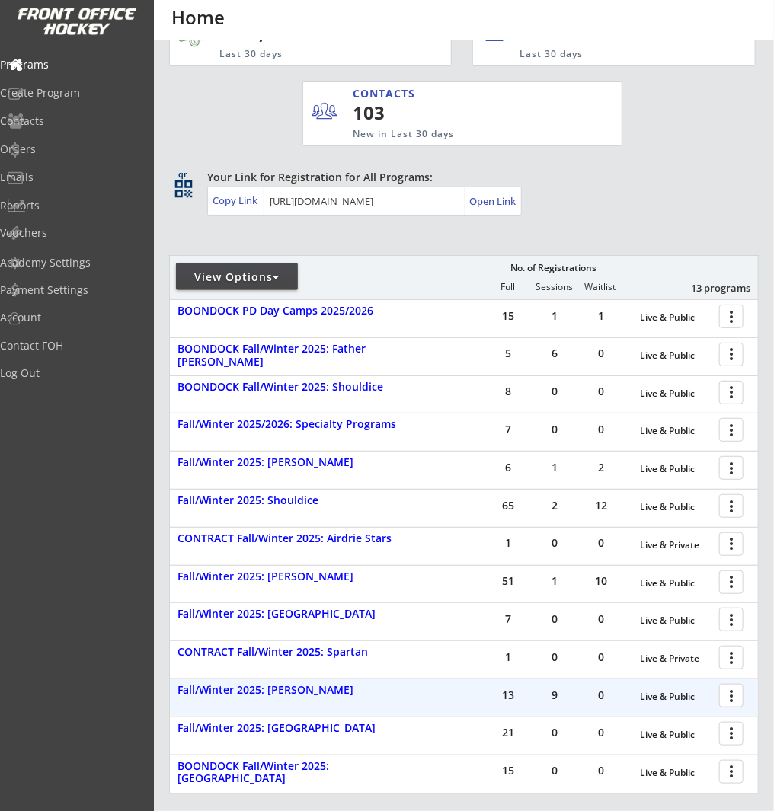
click at [732, 694] on div at bounding box center [733, 695] width 27 height 27
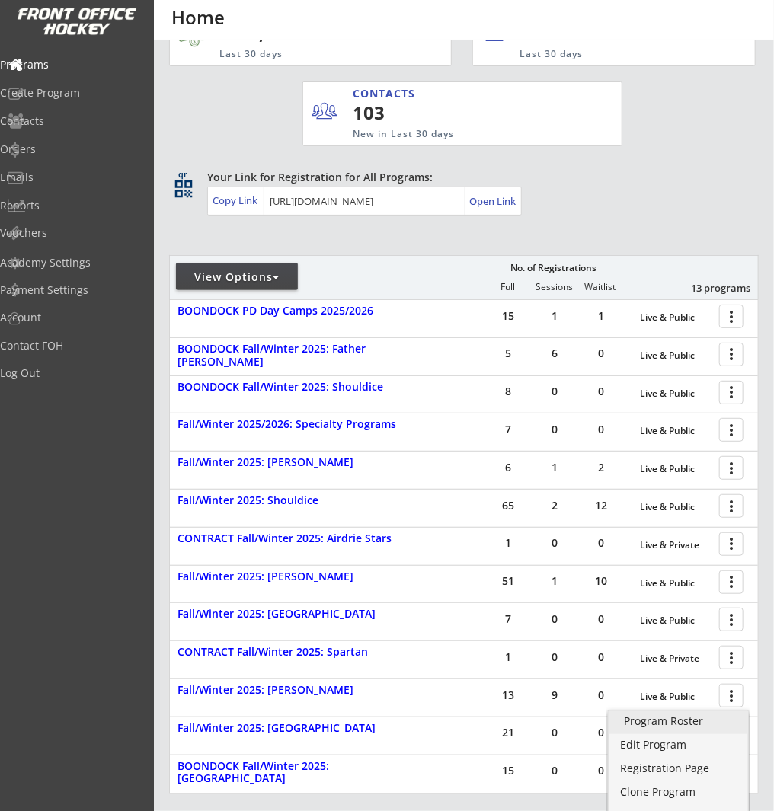
click at [695, 721] on div "Program Roster" at bounding box center [678, 721] width 109 height 11
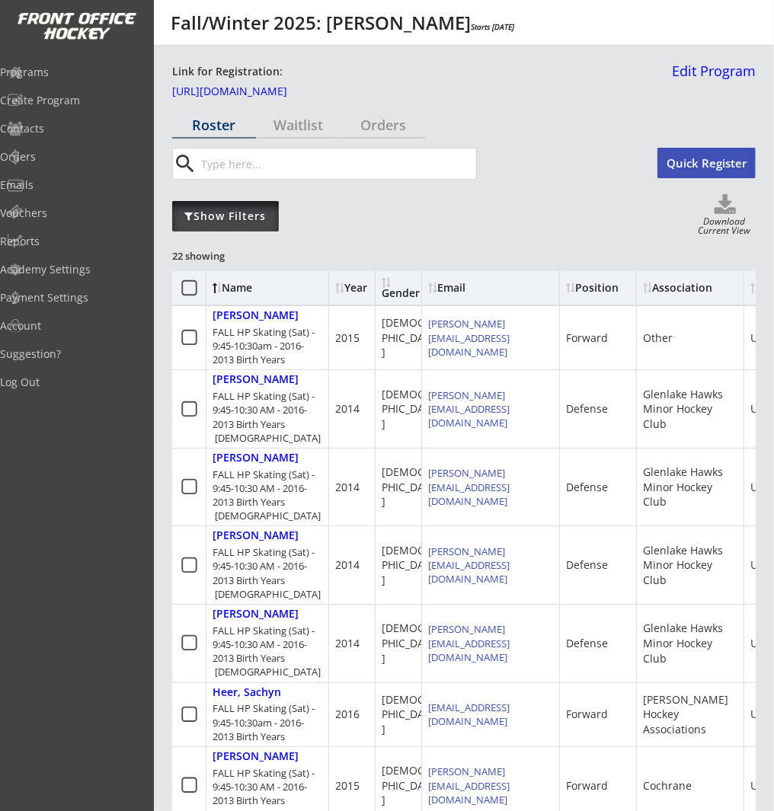
click at [241, 213] on div "Show Filters" at bounding box center [225, 216] width 107 height 15
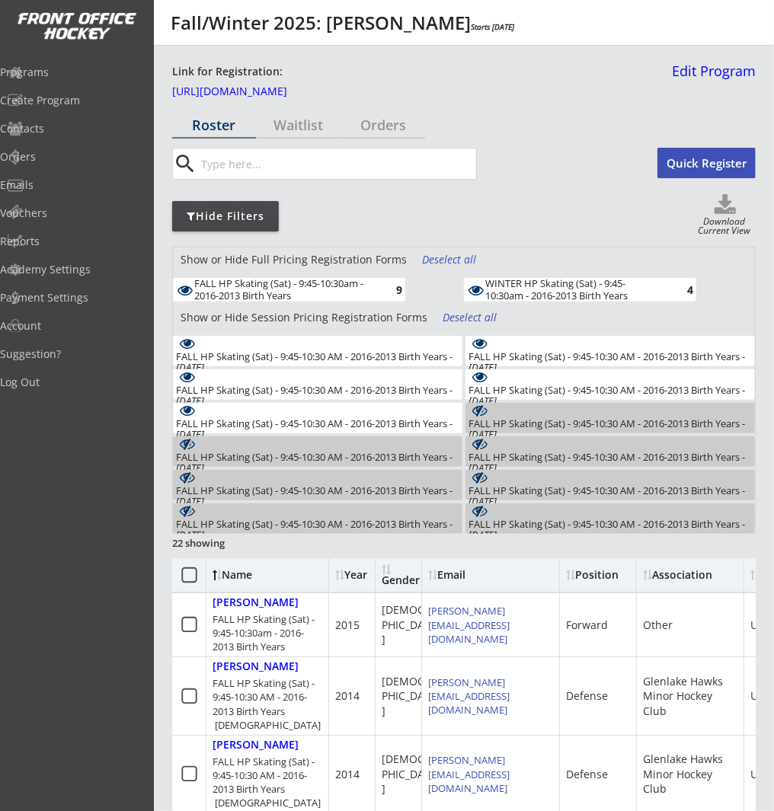
click at [522, 296] on div "WINTER HP Skating (Sat) - 9:45-10:30am - 2016-2013 Birth Years" at bounding box center [573, 290] width 177 height 24
click at [409, 353] on div "FALL HP Skating (Sat) - 9:45-10:30 AM - 2016-2013 Birth Years - Oct 4, 2025" at bounding box center [317, 362] width 283 height 22
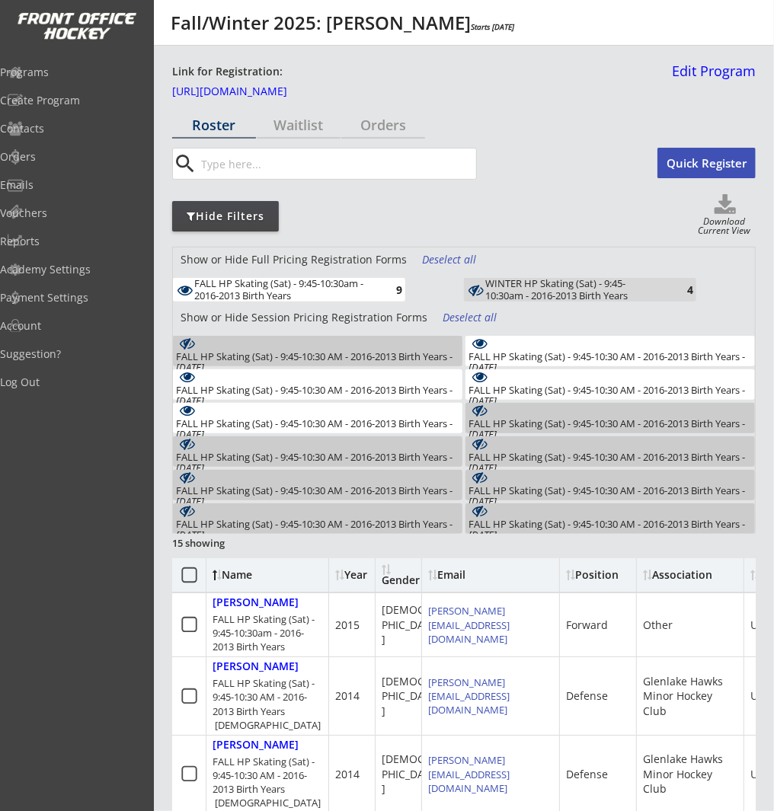
click at [580, 354] on div "FALL HP Skating (Sat) - 9:45-10:30 AM - 2016-2013 Birth Years - Oct 11, 2025" at bounding box center [609, 362] width 283 height 22
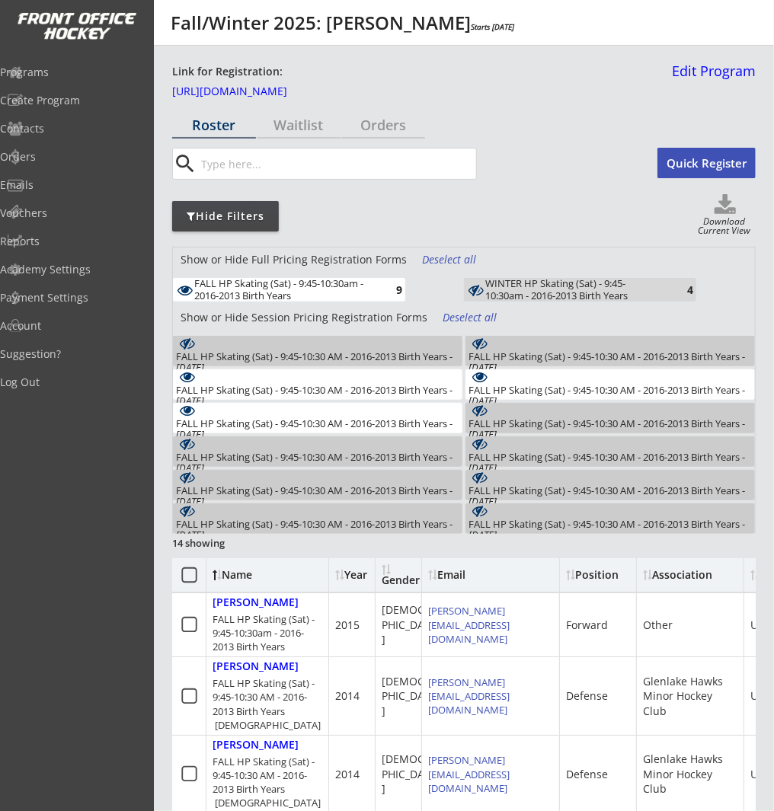
drag, startPoint x: 396, startPoint y: 379, endPoint x: 476, endPoint y: 382, distance: 80.0
click at [400, 378] on div "FALL HP Skating (Sat) - 9:45-10:30 AM - 2016-2013 Birth Years - Oct 18, 2025 1" at bounding box center [317, 384] width 289 height 30
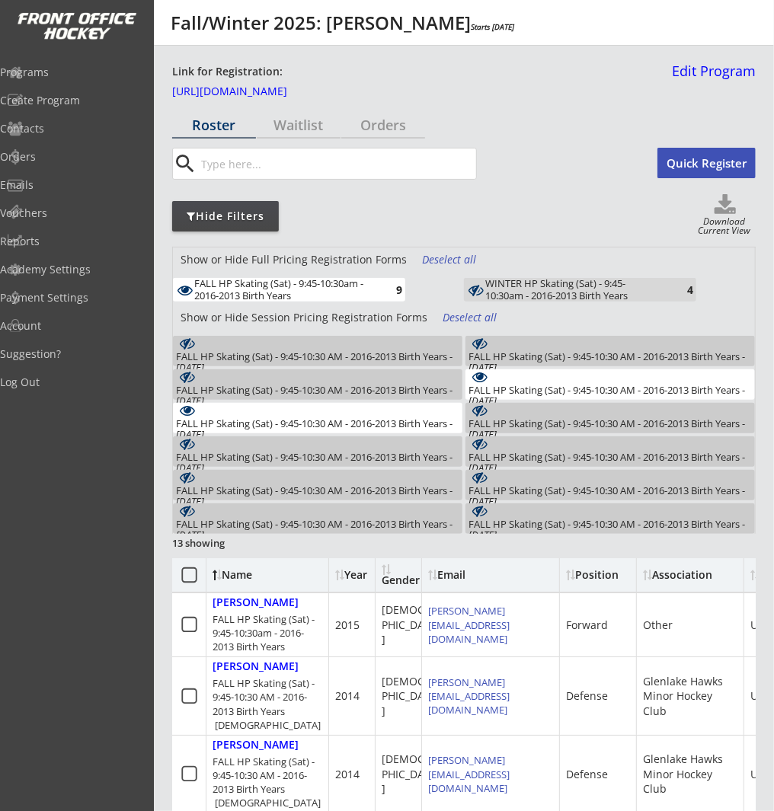
click at [547, 385] on div "FALL HP Skating (Sat) - 9:45-10:30 AM - 2016-2013 Birth Years - Oct 25, 2025" at bounding box center [609, 396] width 283 height 22
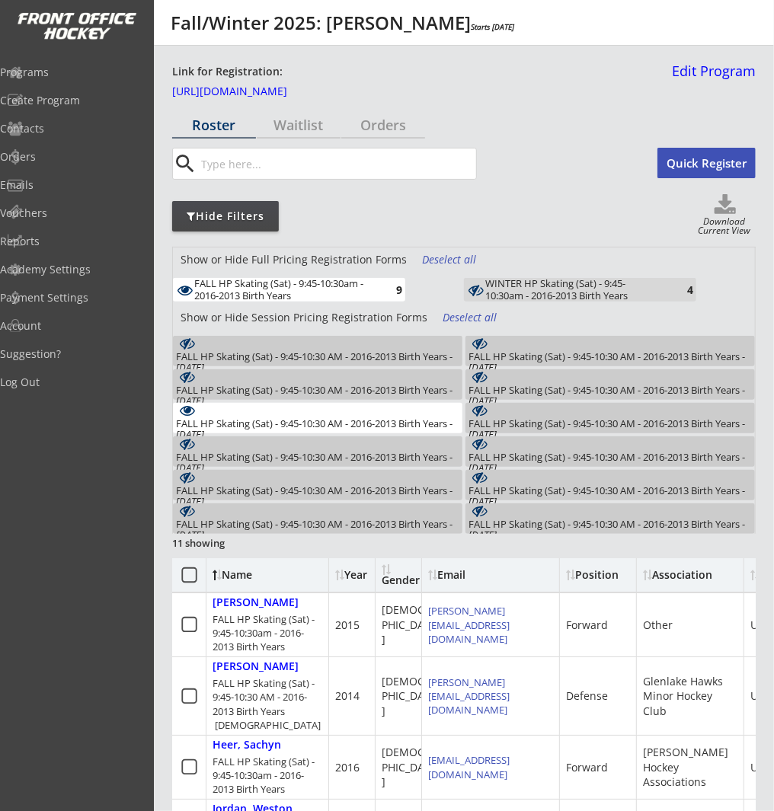
drag, startPoint x: 377, startPoint y: 412, endPoint x: 396, endPoint y: 412, distance: 19.0
click at [379, 412] on div "FALL HP Skating (Sat) - 9:45-10:30 AM - 2016-2013 Birth Years - Nov 1, 2025 2" at bounding box center [317, 418] width 289 height 30
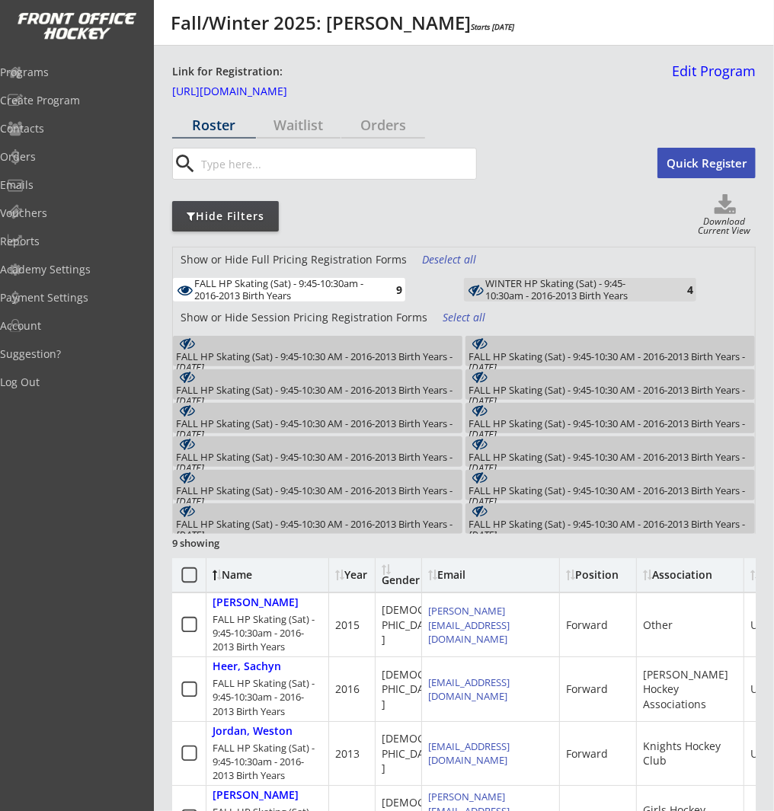
click at [387, 340] on div "FALL HP Skating (Sat) - 9:45-10:30 AM - 2016-2013 Birth Years - Oct 4, 2025 3" at bounding box center [317, 351] width 289 height 30
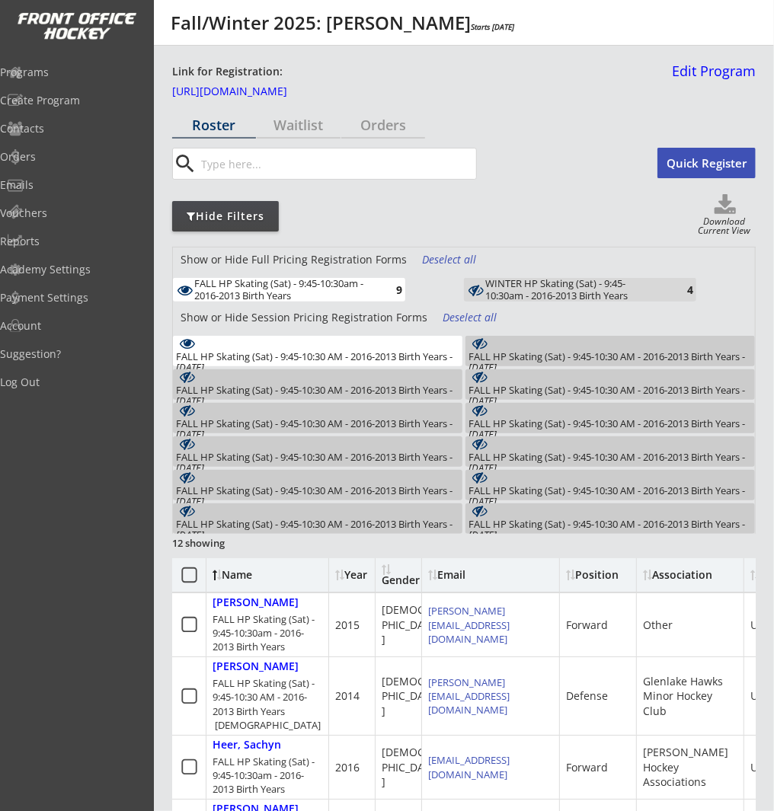
click at [569, 351] on div "FALL HP Skating (Sat) - 9:45-10:30 AM - 2016-2013 Birth Years - Oct 11, 2025" at bounding box center [609, 362] width 283 height 22
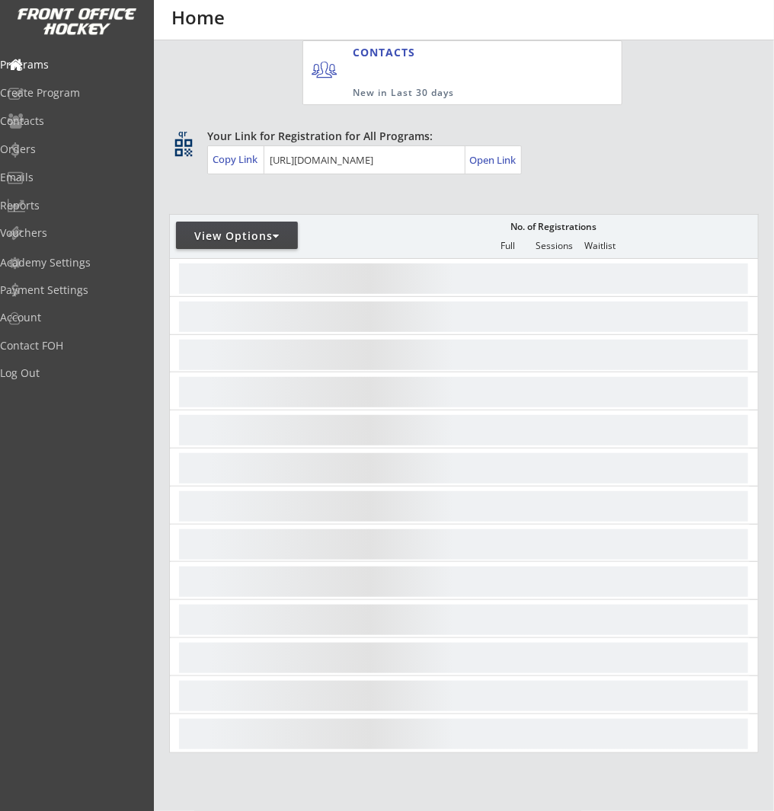
scroll to position [54, 0]
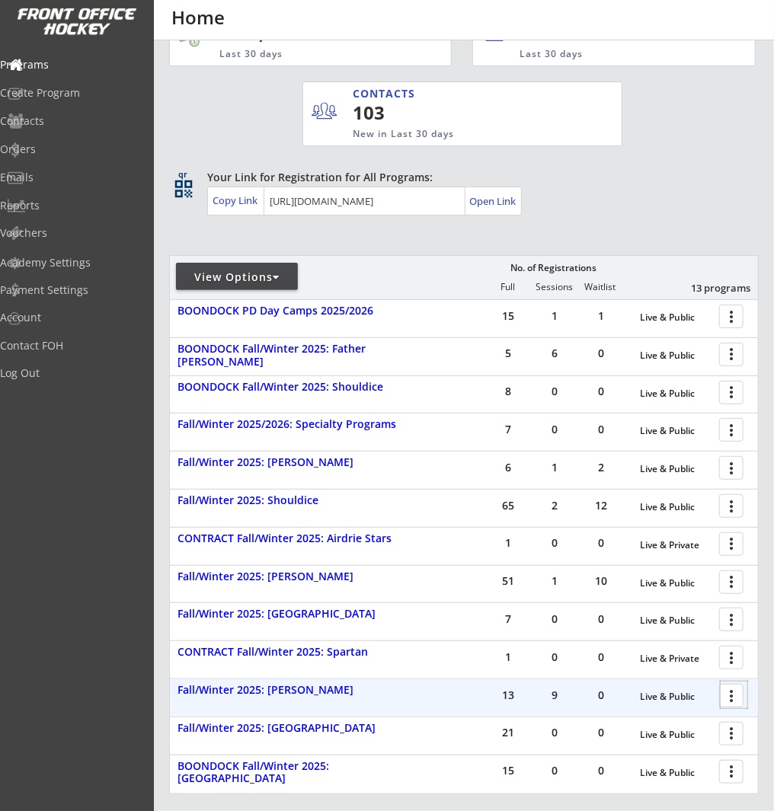
click at [740, 696] on div at bounding box center [733, 695] width 27 height 27
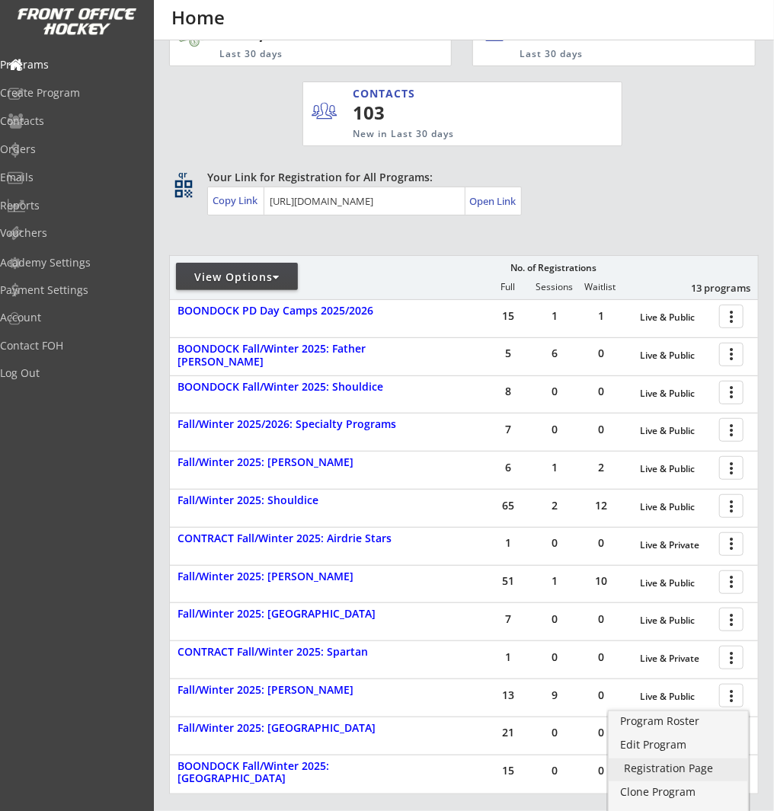
click at [717, 763] on div "Registration Page" at bounding box center [678, 768] width 109 height 11
click at [678, 723] on div "Program Roster" at bounding box center [678, 721] width 109 height 11
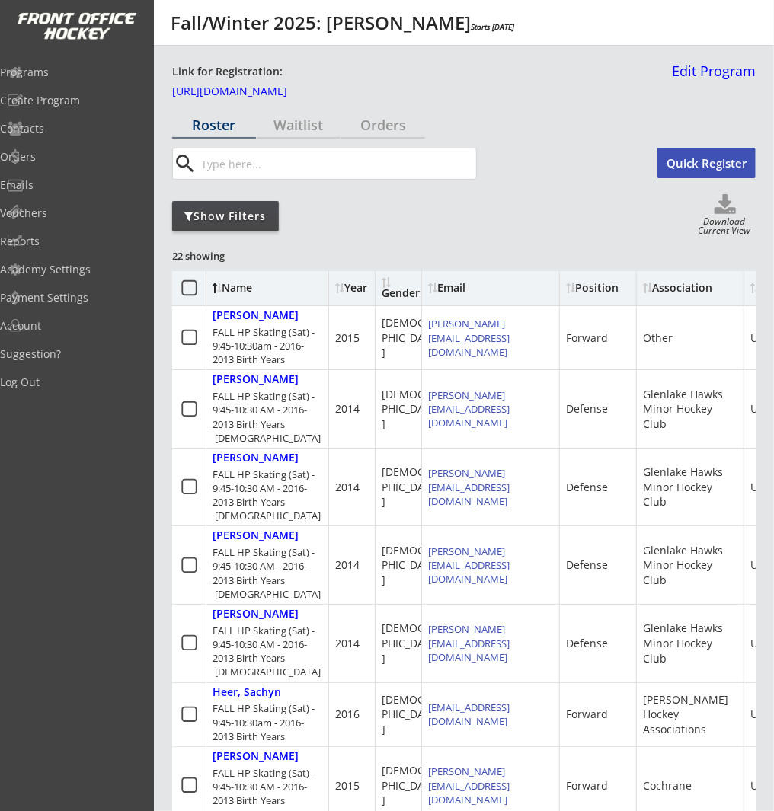
click at [245, 211] on div "Show Filters" at bounding box center [225, 216] width 107 height 15
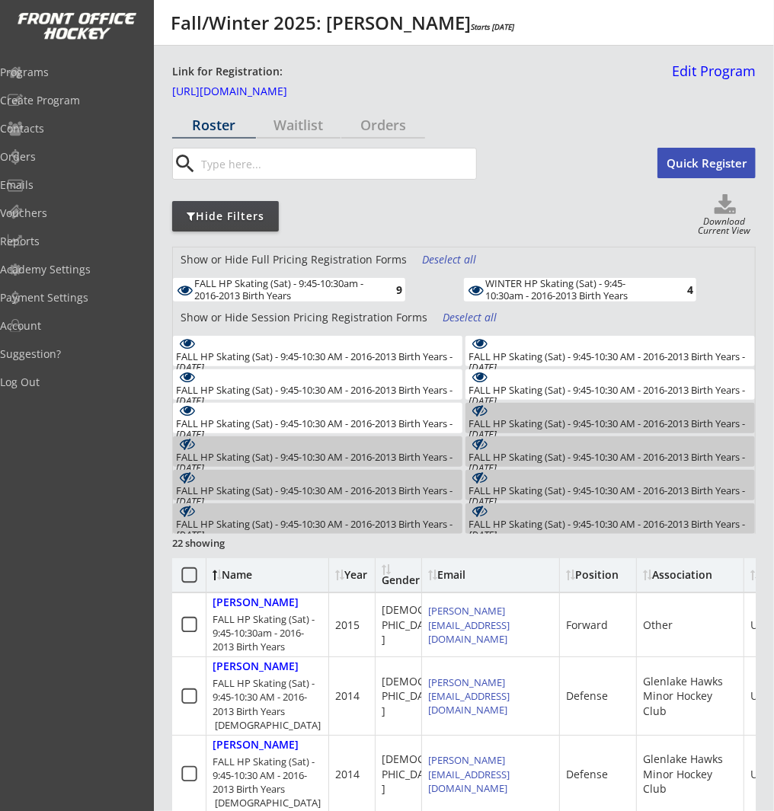
click at [554, 286] on div "WINTER HP Skating (Sat) - 9:45-10:30am - 2016-2013 Birth Years" at bounding box center [573, 290] width 177 height 24
click at [727, 209] on use at bounding box center [724, 204] width 21 height 20
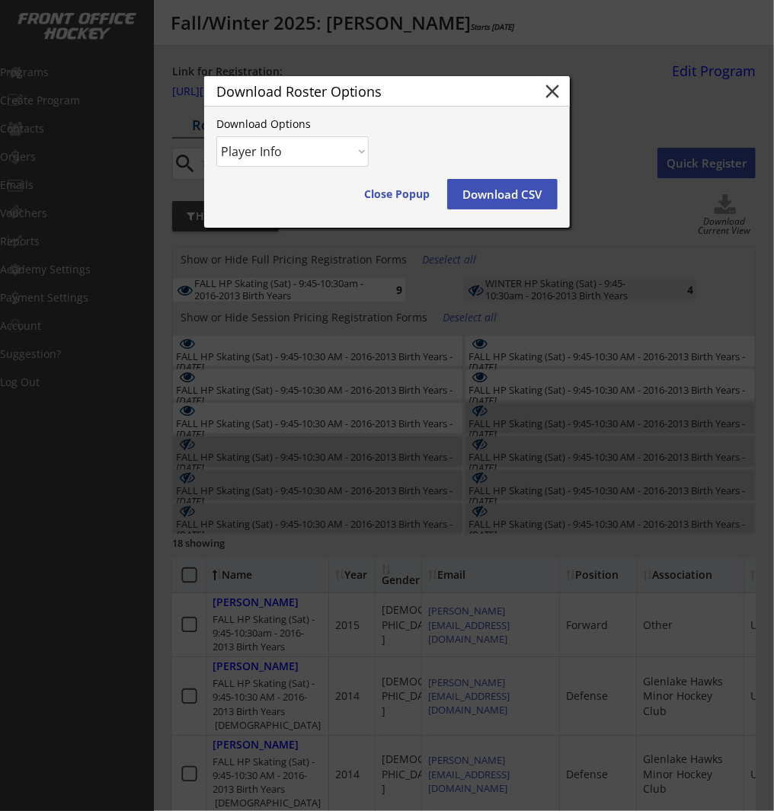
click at [327, 159] on select "Player Info Player and Order Info" at bounding box center [292, 151] width 152 height 30
select select ""Player and Order Info""
click at [216, 136] on select "Player Info Player and Order Info" at bounding box center [292, 151] width 152 height 30
click at [517, 198] on button "Download CSV" at bounding box center [502, 194] width 110 height 30
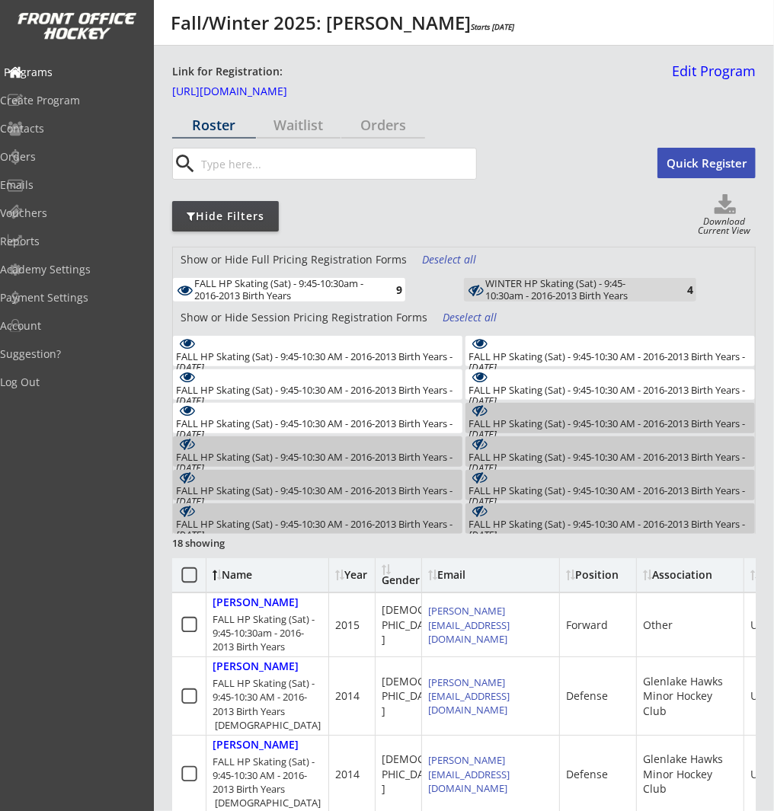
click at [93, 72] on div "Programs" at bounding box center [72, 72] width 137 height 11
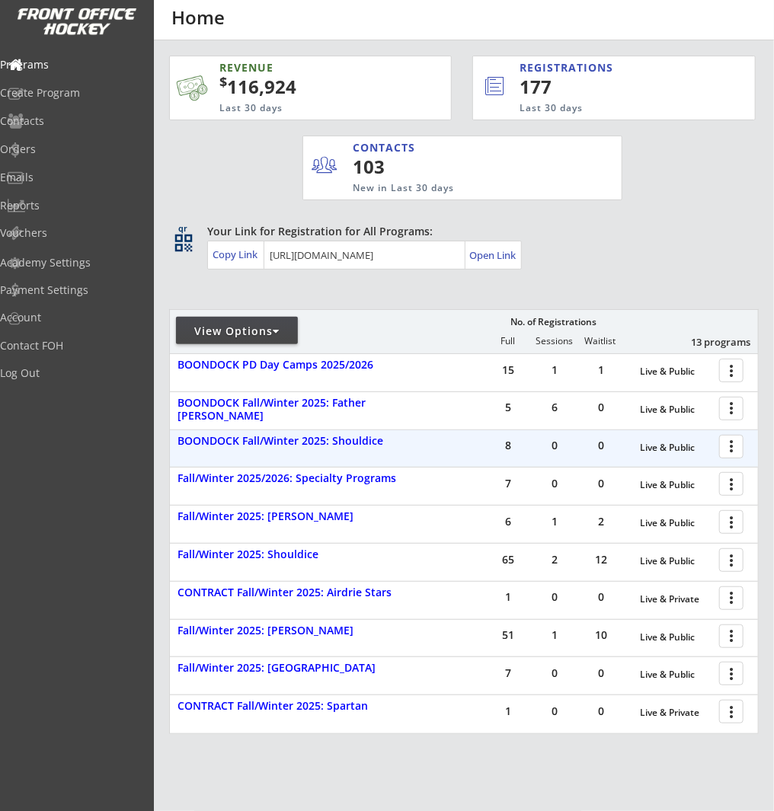
click at [729, 446] on div at bounding box center [733, 446] width 27 height 27
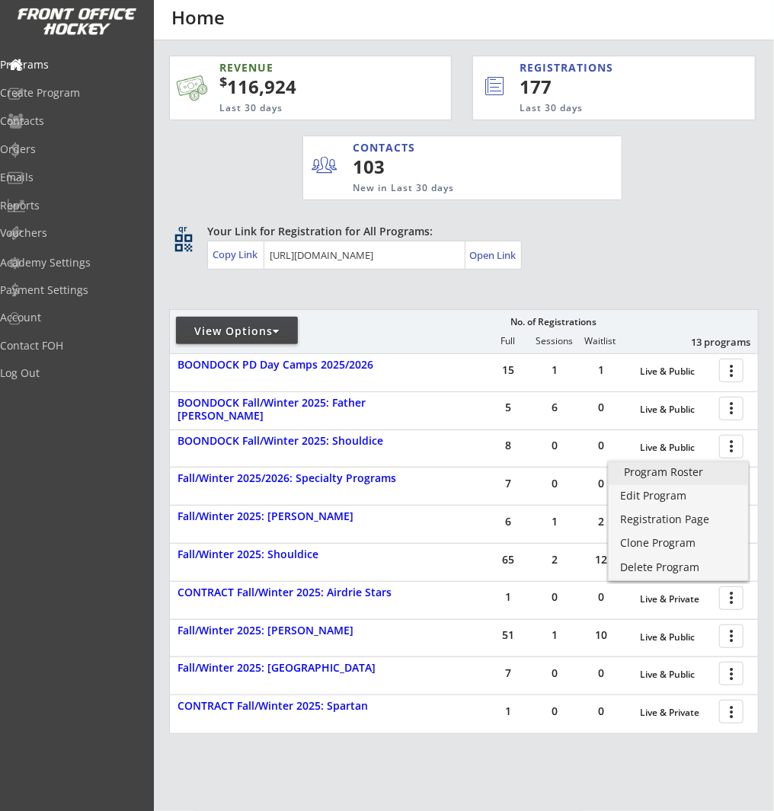
click at [716, 472] on div "Program Roster" at bounding box center [678, 472] width 109 height 11
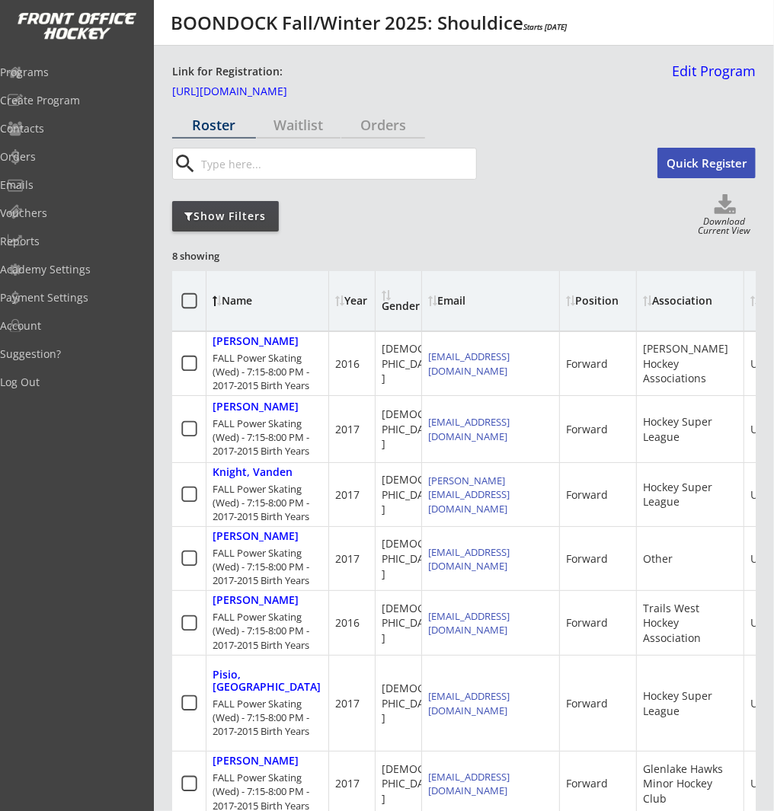
click at [233, 232] on div "Show Filters Download Current View" at bounding box center [463, 215] width 583 height 43
click at [239, 222] on div "Show Filters" at bounding box center [225, 216] width 107 height 15
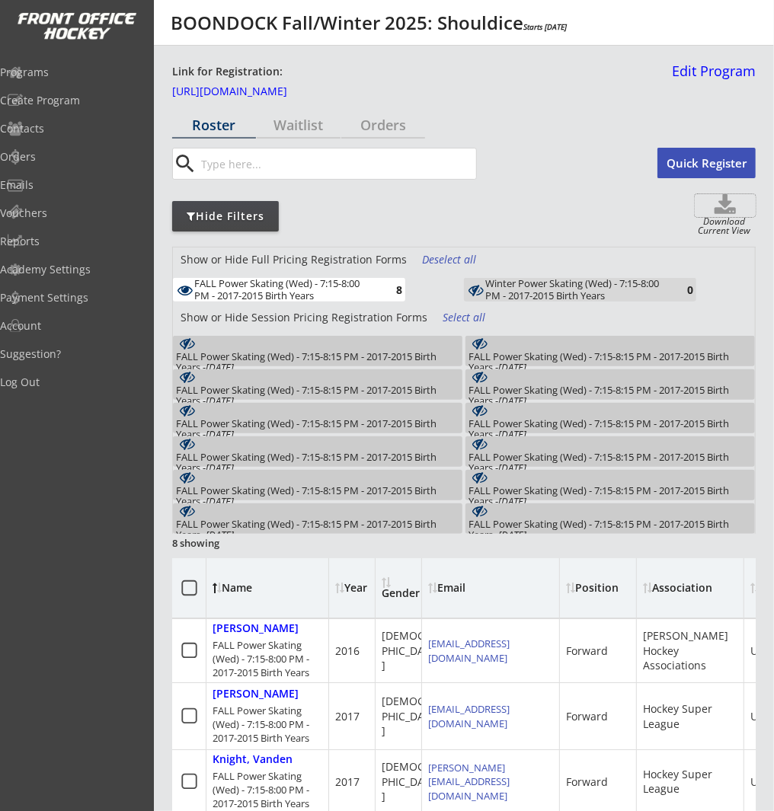
click at [729, 208] on use at bounding box center [724, 204] width 21 height 20
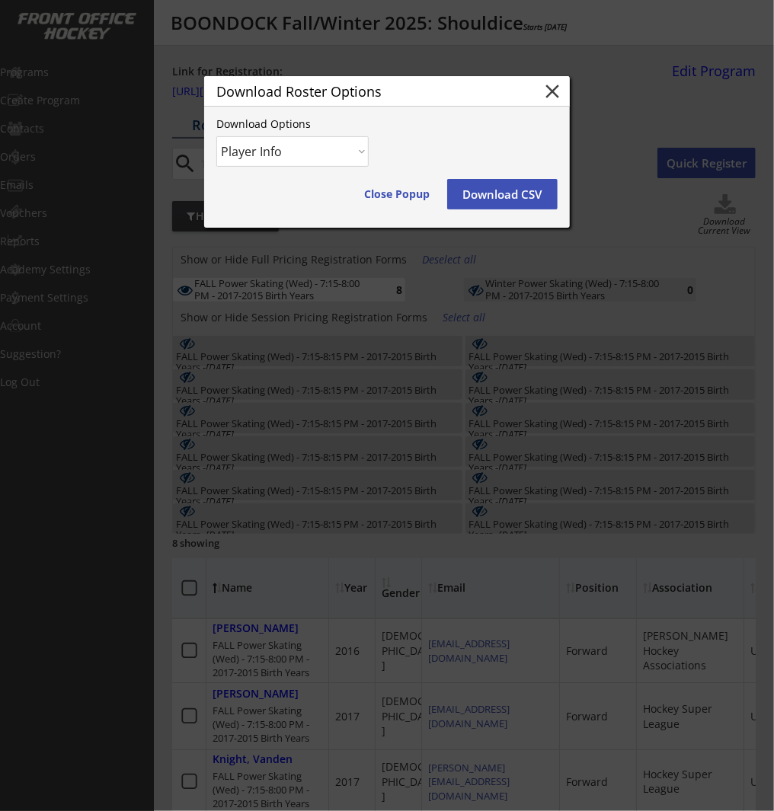
click at [337, 159] on select "Player Info Player and Order Info" at bounding box center [292, 151] width 152 height 30
select select ""Player and Order Info""
click at [216, 136] on select "Player Info Player and Order Info" at bounding box center [292, 151] width 152 height 30
click at [514, 193] on button "Download CSV" at bounding box center [502, 194] width 110 height 30
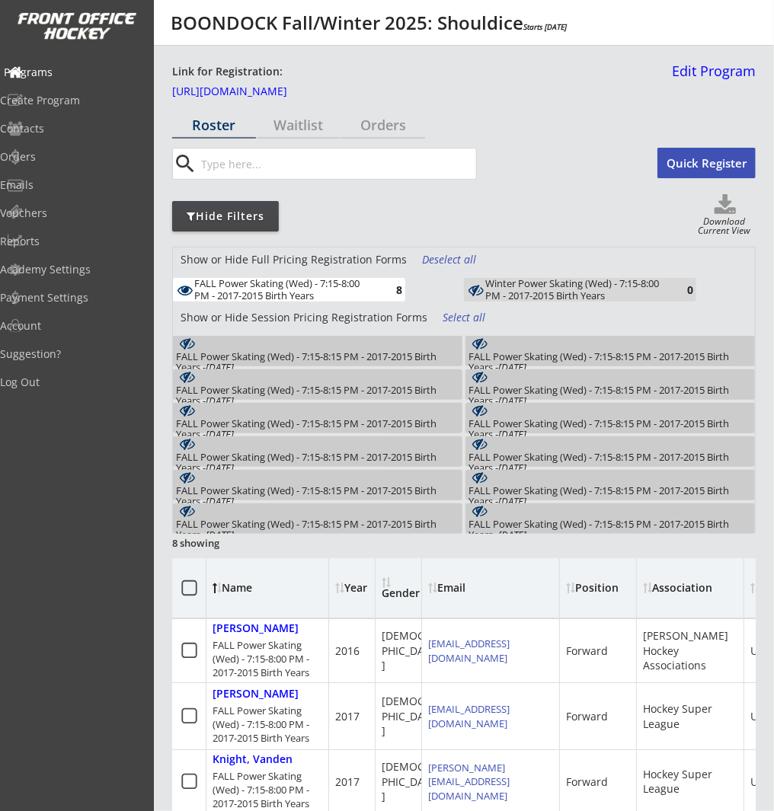
click at [103, 69] on div "Programs" at bounding box center [72, 72] width 137 height 11
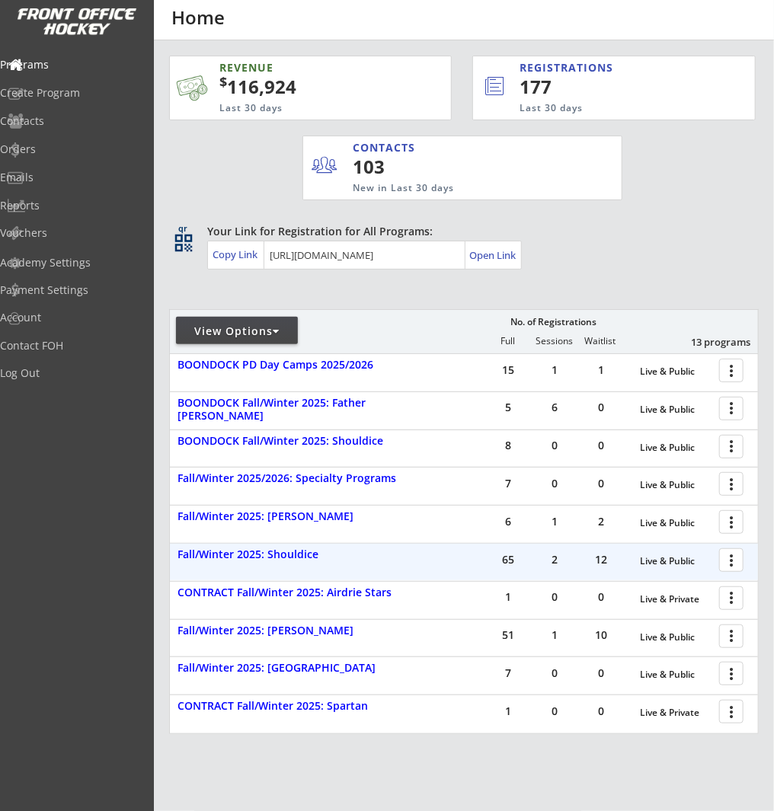
scroll to position [78, 0]
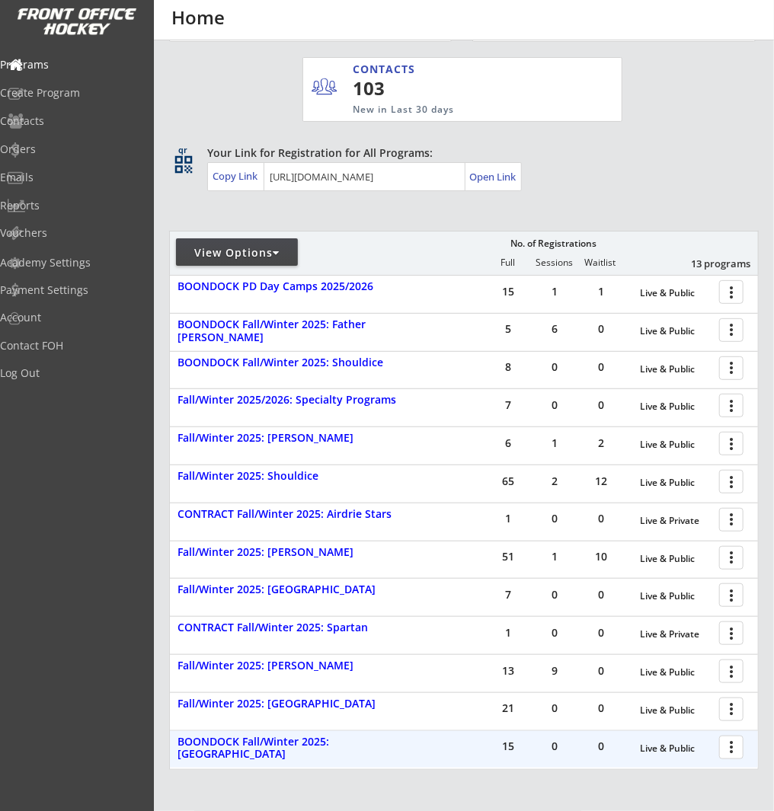
click at [735, 752] on div at bounding box center [733, 746] width 27 height 27
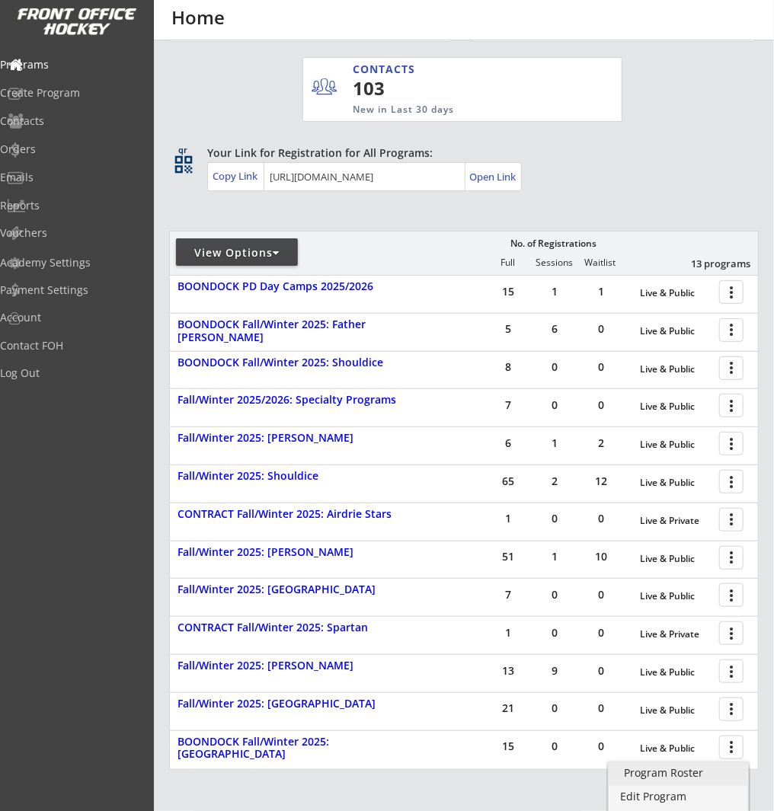
click at [711, 772] on div "Program Roster" at bounding box center [678, 773] width 109 height 11
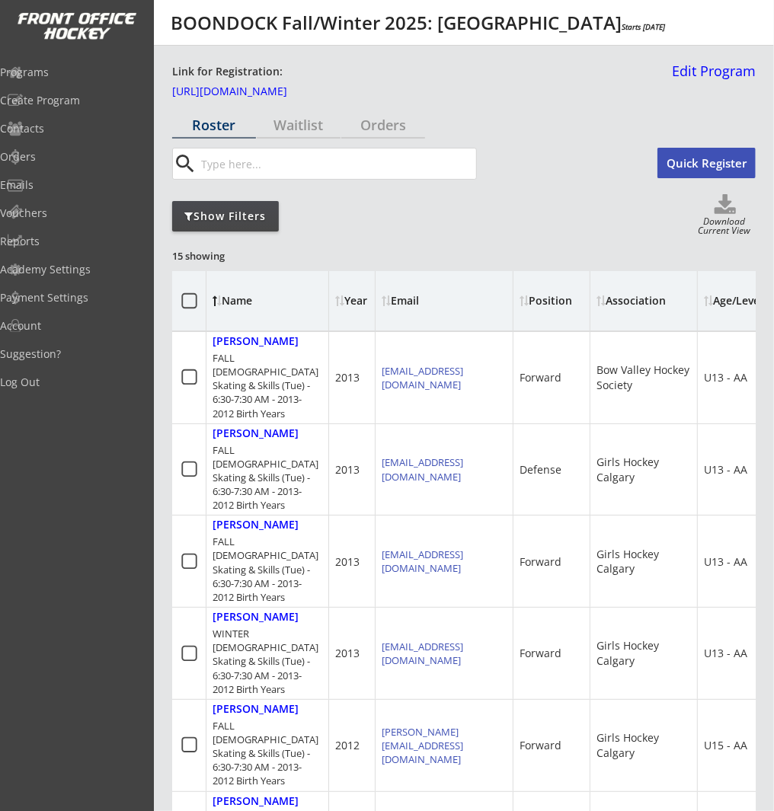
click at [214, 209] on div "Show Filters" at bounding box center [225, 216] width 107 height 15
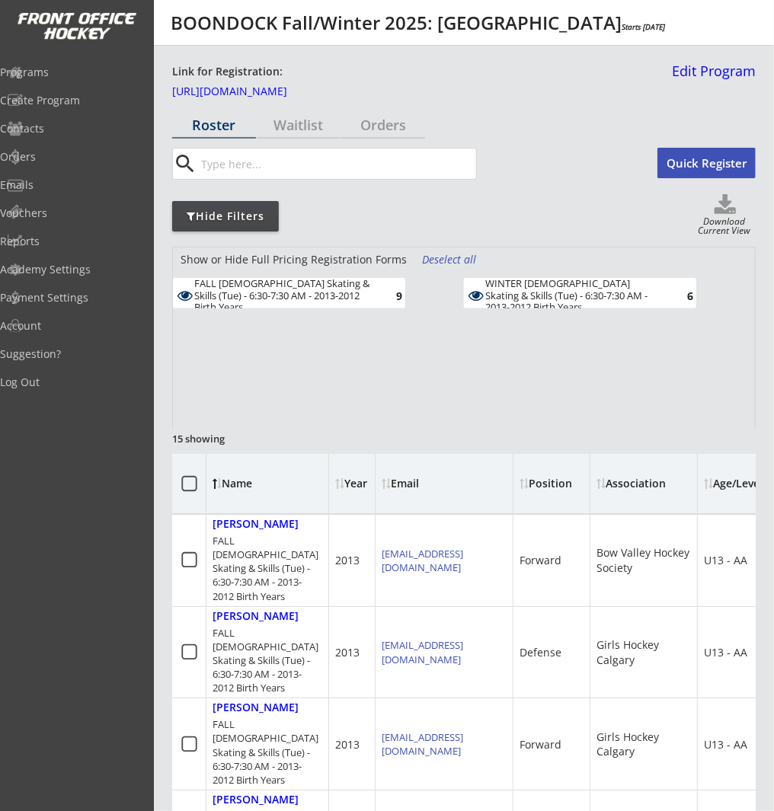
click at [577, 287] on div "WINTER [DEMOGRAPHIC_DATA] Skating & Skills (Tue) - 6:30-7:30 AM - 2013-2012 Bir…" at bounding box center [573, 296] width 177 height 36
click at [726, 210] on use at bounding box center [724, 204] width 21 height 20
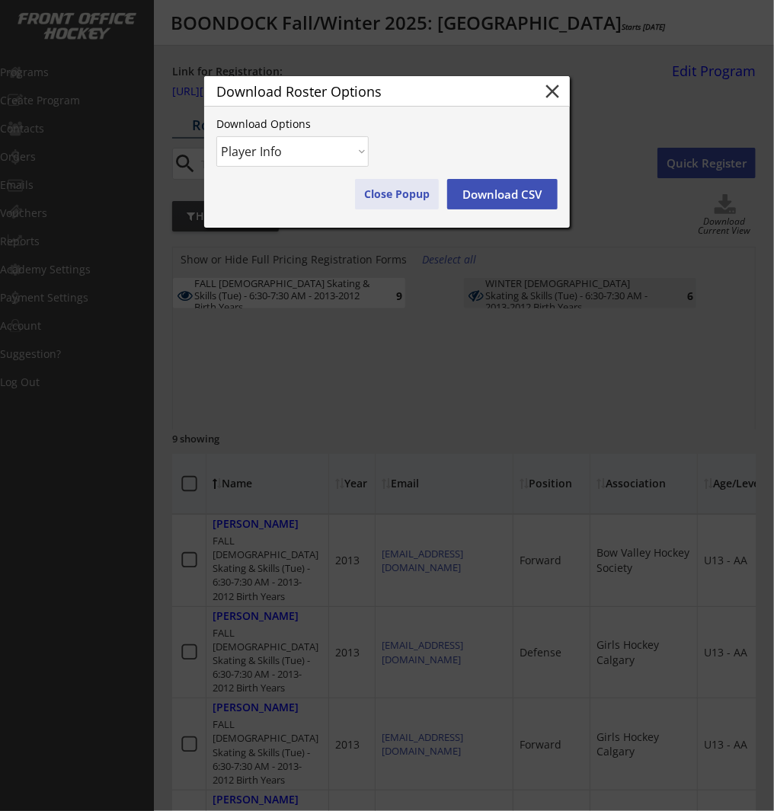
click at [325, 160] on select "Player Info Player and Order Info" at bounding box center [292, 151] width 152 height 30
select select ""Player and Order Info""
click at [216, 136] on select "Player Info Player and Order Info" at bounding box center [292, 151] width 152 height 30
click at [513, 200] on button "Download CSV" at bounding box center [502, 194] width 110 height 30
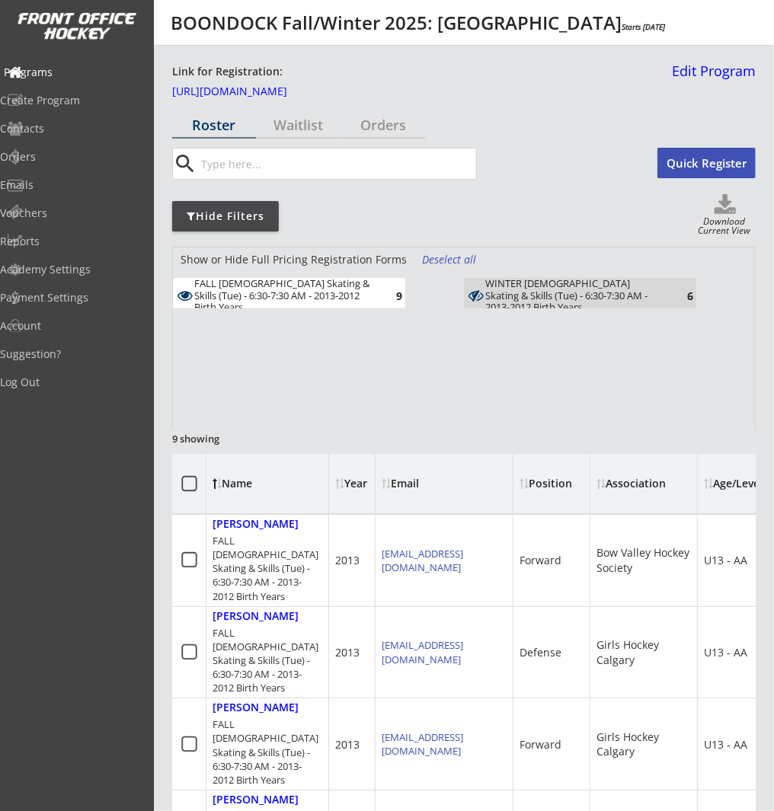
click at [101, 75] on div "Programs" at bounding box center [72, 72] width 137 height 11
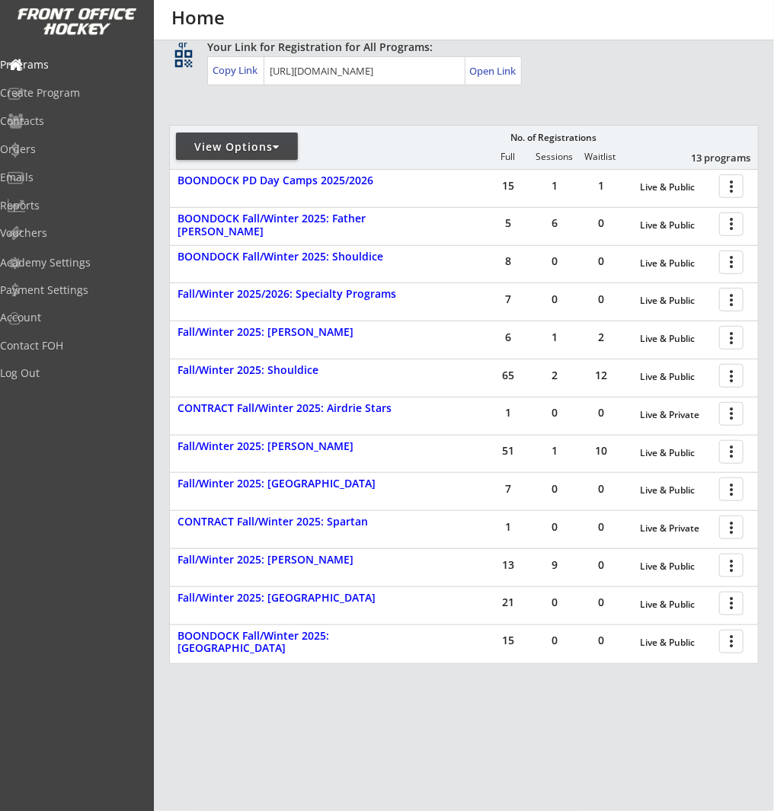
scroll to position [212, 0]
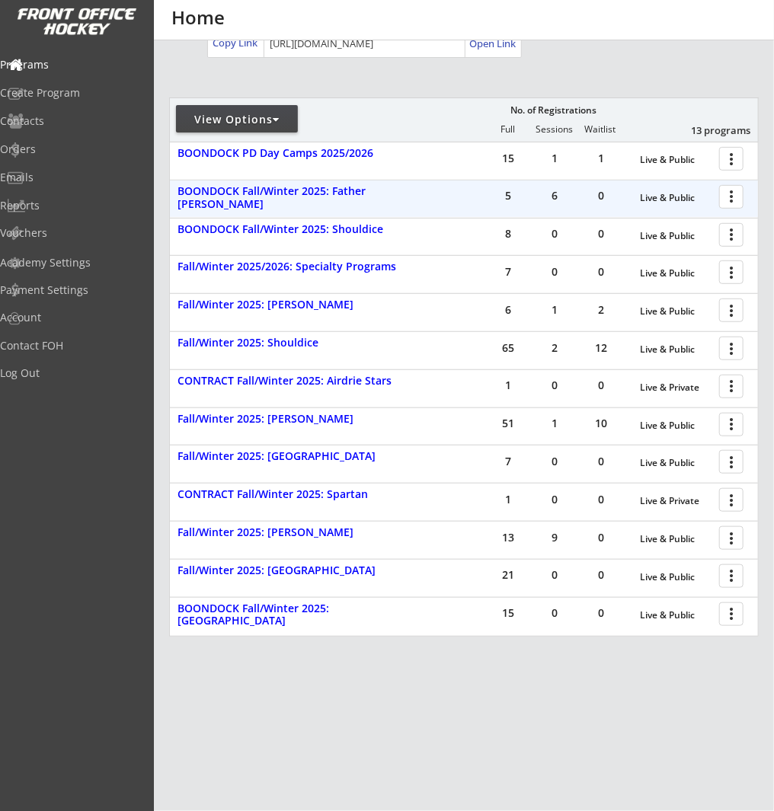
click at [733, 195] on div at bounding box center [733, 196] width 27 height 27
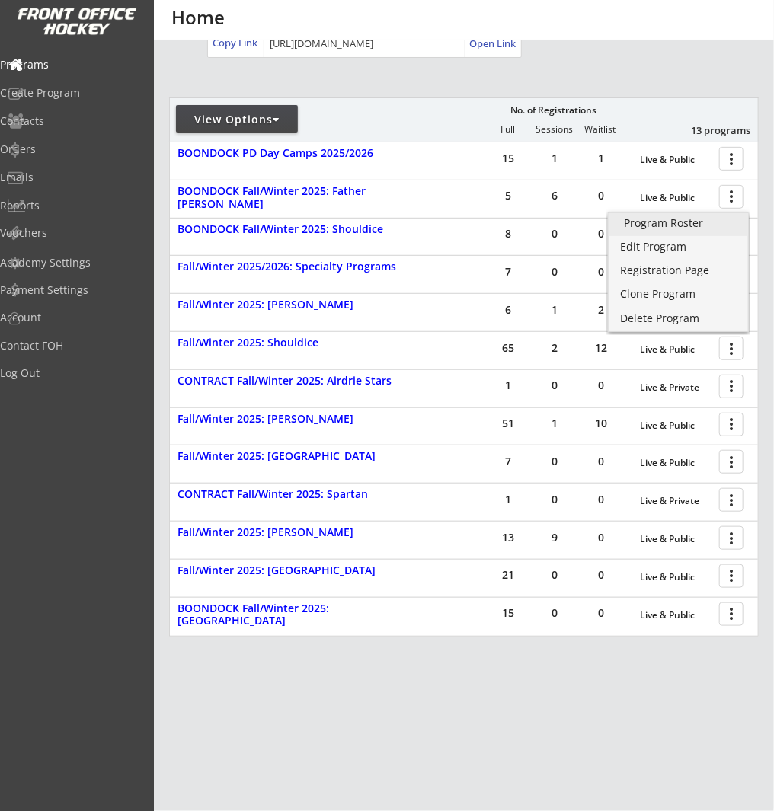
click at [727, 222] on div "Program Roster" at bounding box center [678, 223] width 109 height 11
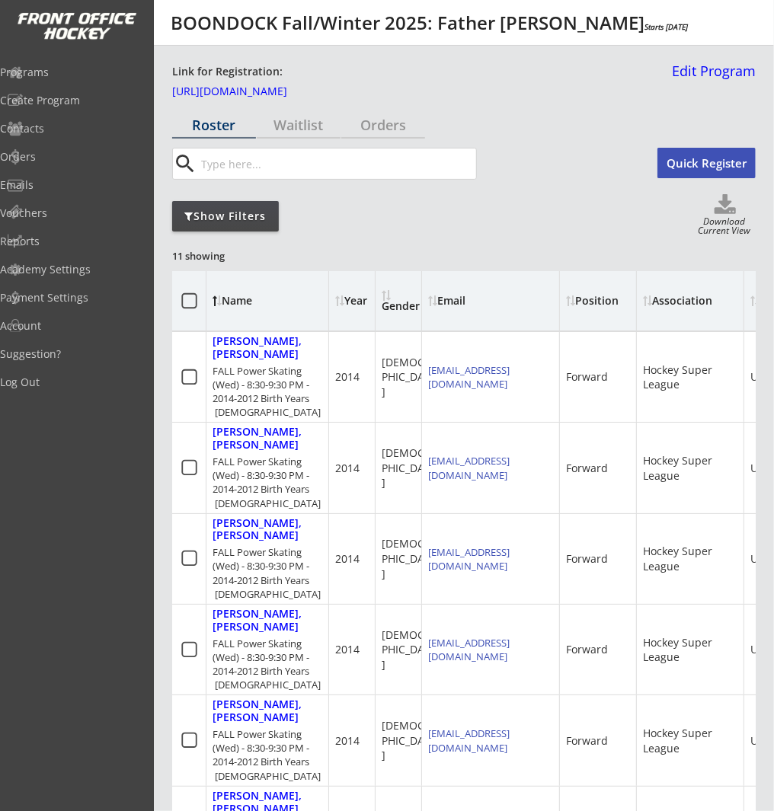
click at [248, 217] on div "Show Filters" at bounding box center [225, 216] width 107 height 15
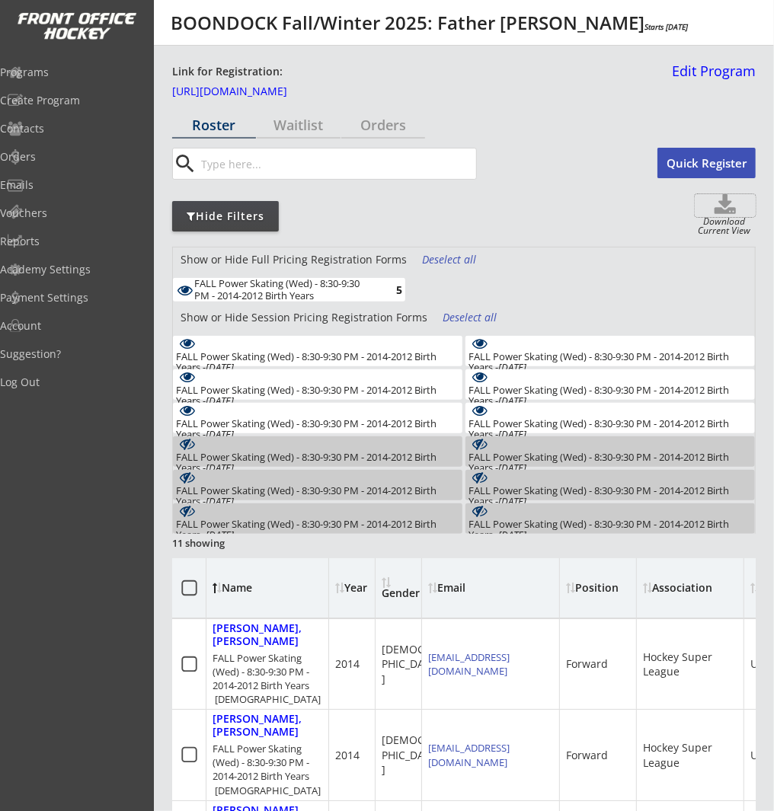
click at [727, 207] on icon at bounding box center [725, 205] width 61 height 23
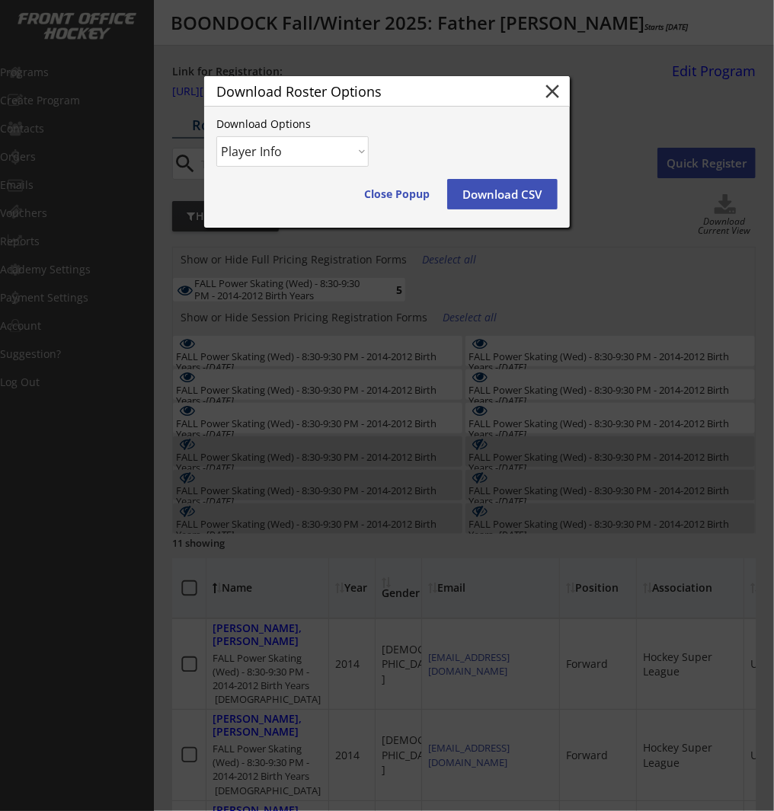
click at [271, 148] on select "Player Info Player and Order Info" at bounding box center [292, 151] width 152 height 30
select select ""Player and Order Info""
click at [216, 136] on select "Player Info Player and Order Info" at bounding box center [292, 151] width 152 height 30
click at [518, 198] on button "Download CSV" at bounding box center [502, 194] width 110 height 30
